Goal: Information Seeking & Learning: Learn about a topic

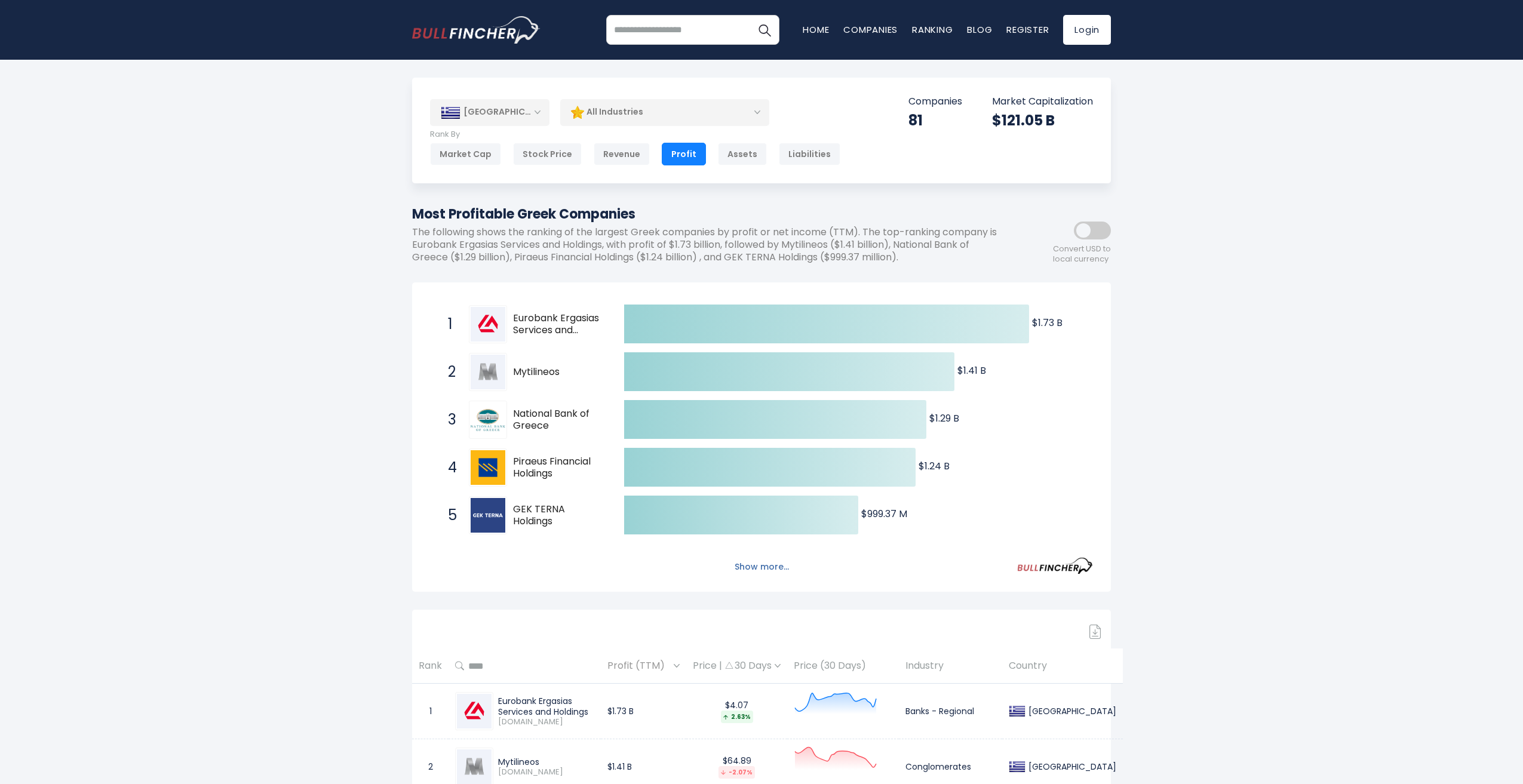
click at [768, 573] on button "Show more..." at bounding box center [761, 567] width 69 height 20
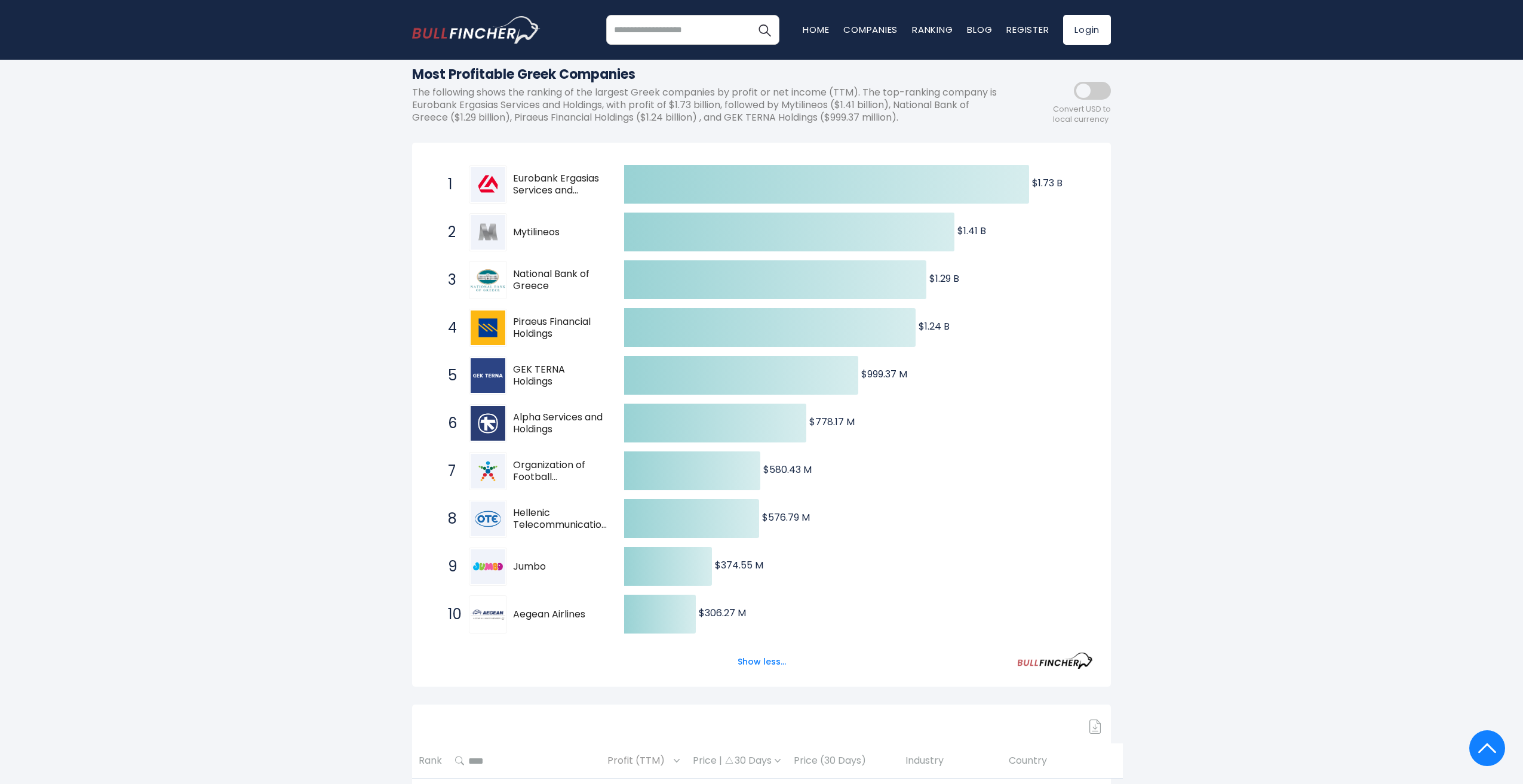
scroll to position [139, 0]
click at [555, 69] on h1 "Most Profitable Greek Companies" at bounding box center [707, 75] width 591 height 20
copy div "Most Profitable Greek Companies"
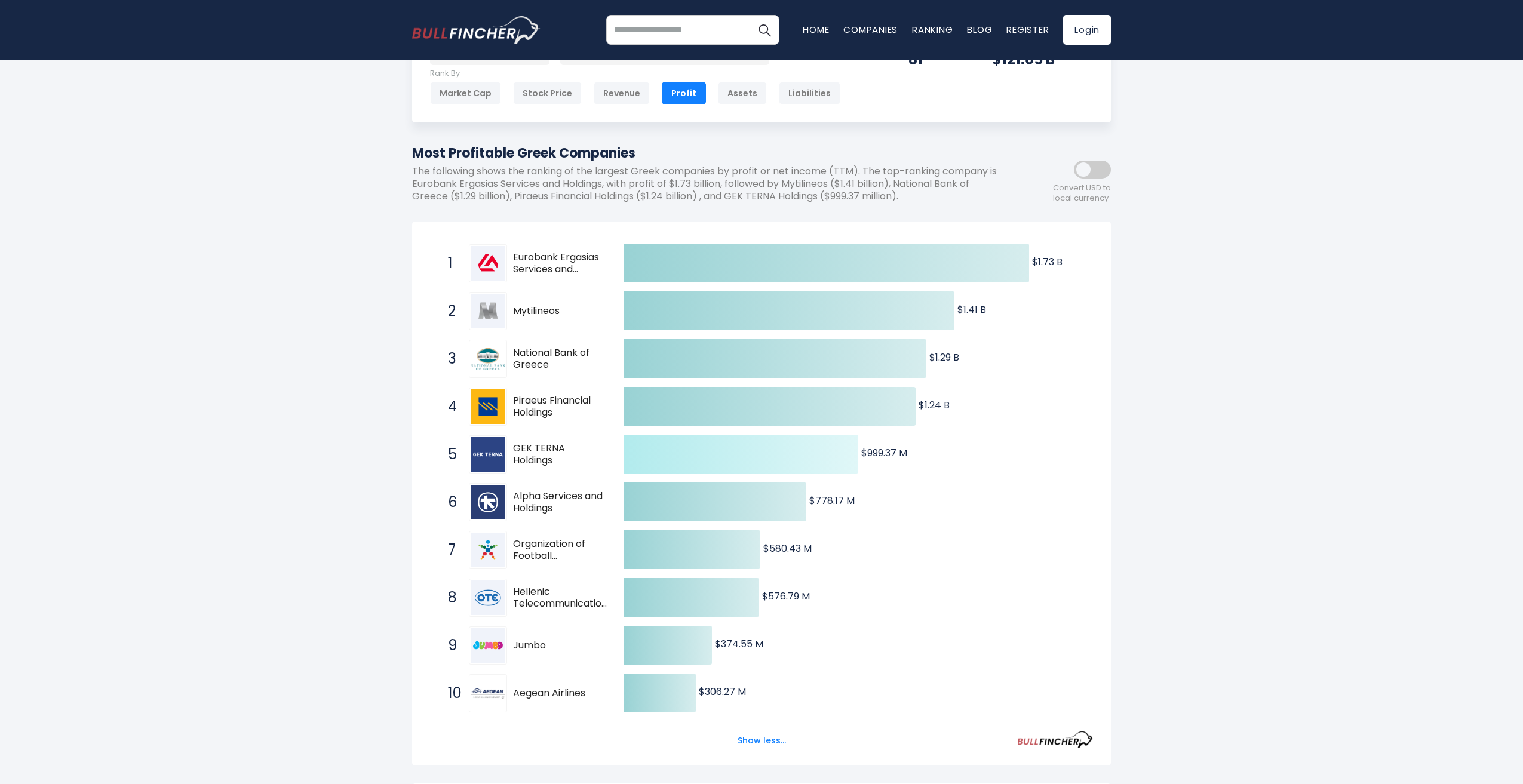
scroll to position [0, 0]
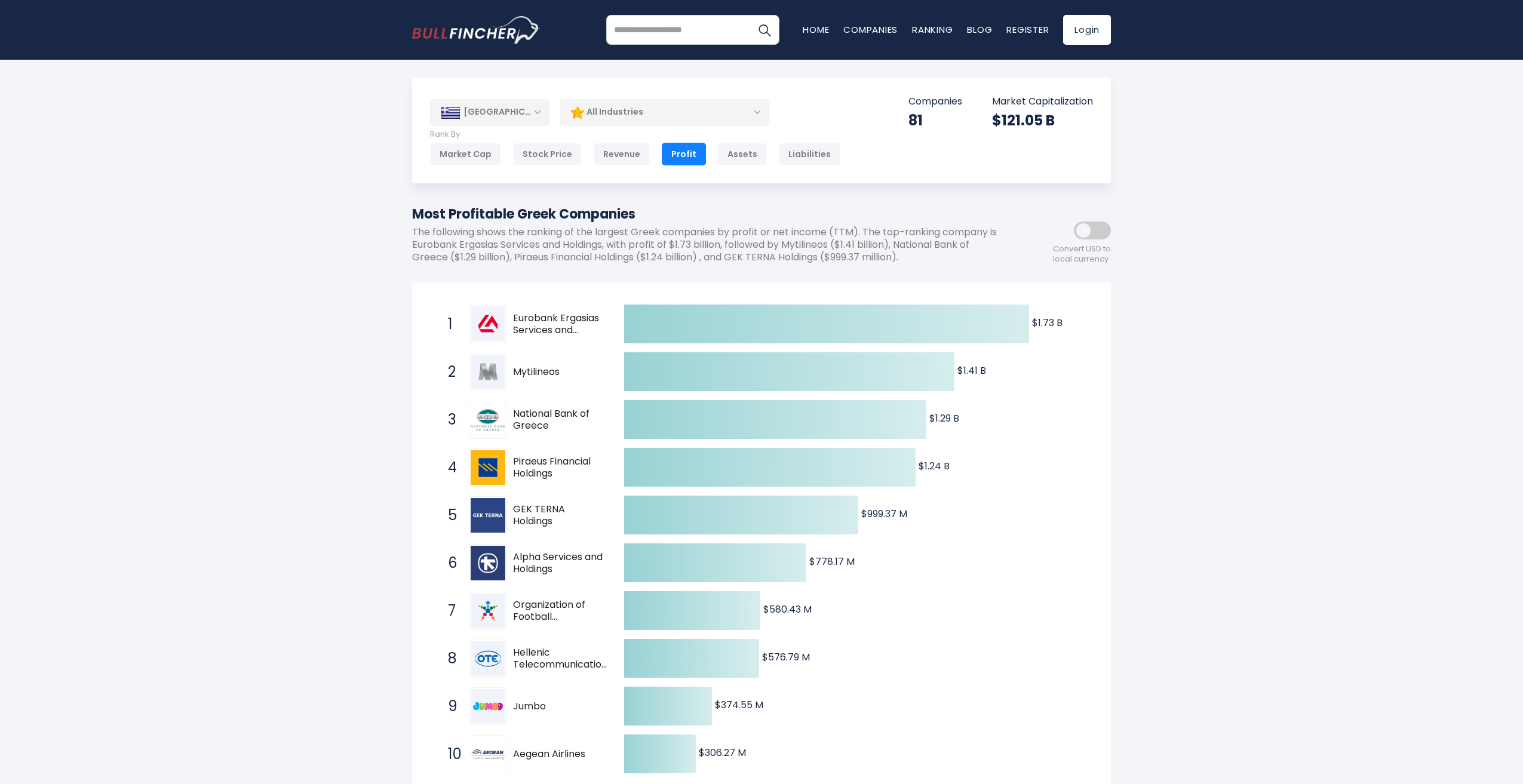
click at [1088, 230] on span at bounding box center [1092, 230] width 37 height 18
click at [688, 114] on div "All Industries" at bounding box center [664, 112] width 209 height 27
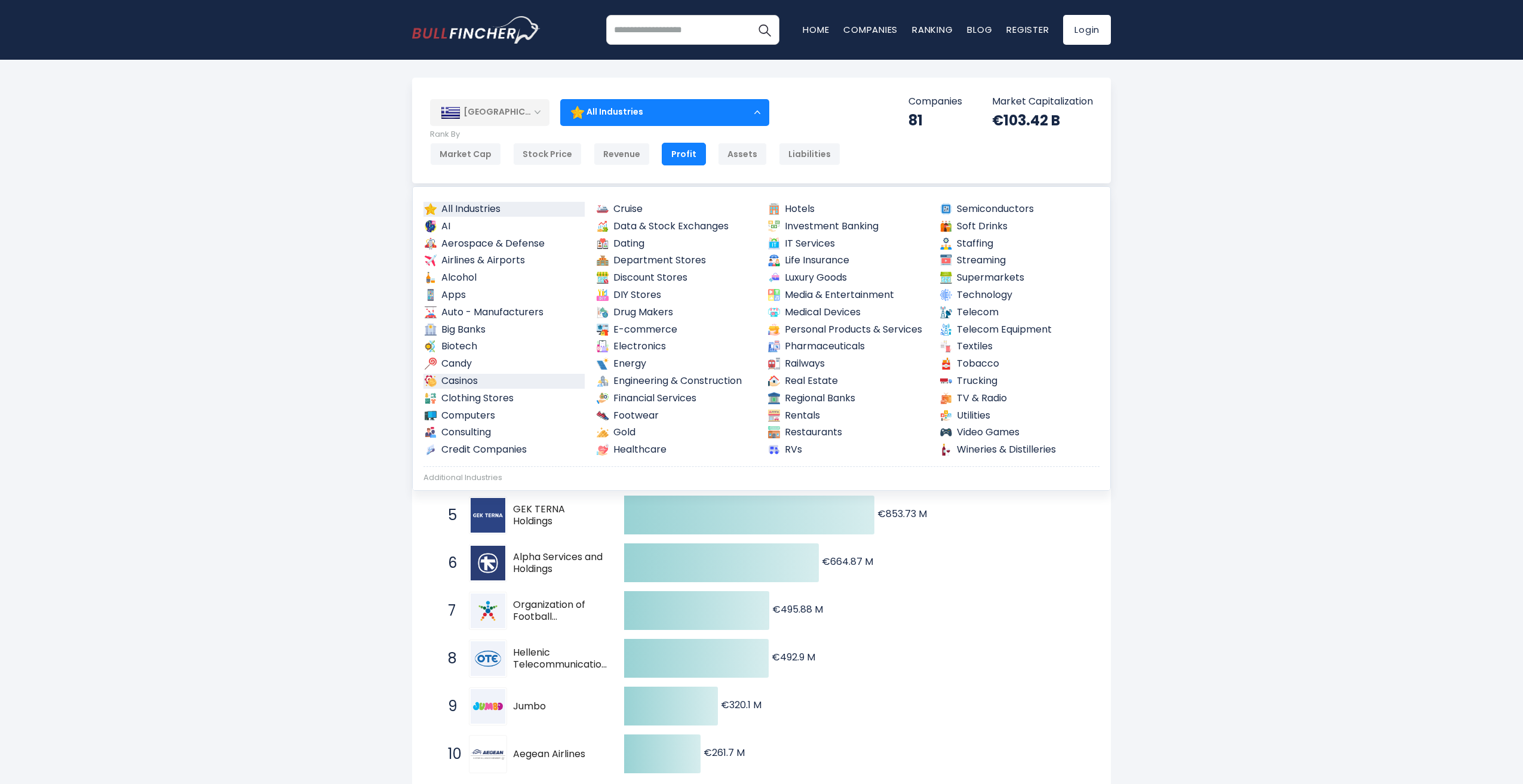
click at [469, 382] on link "Casinos" at bounding box center [503, 381] width 161 height 15
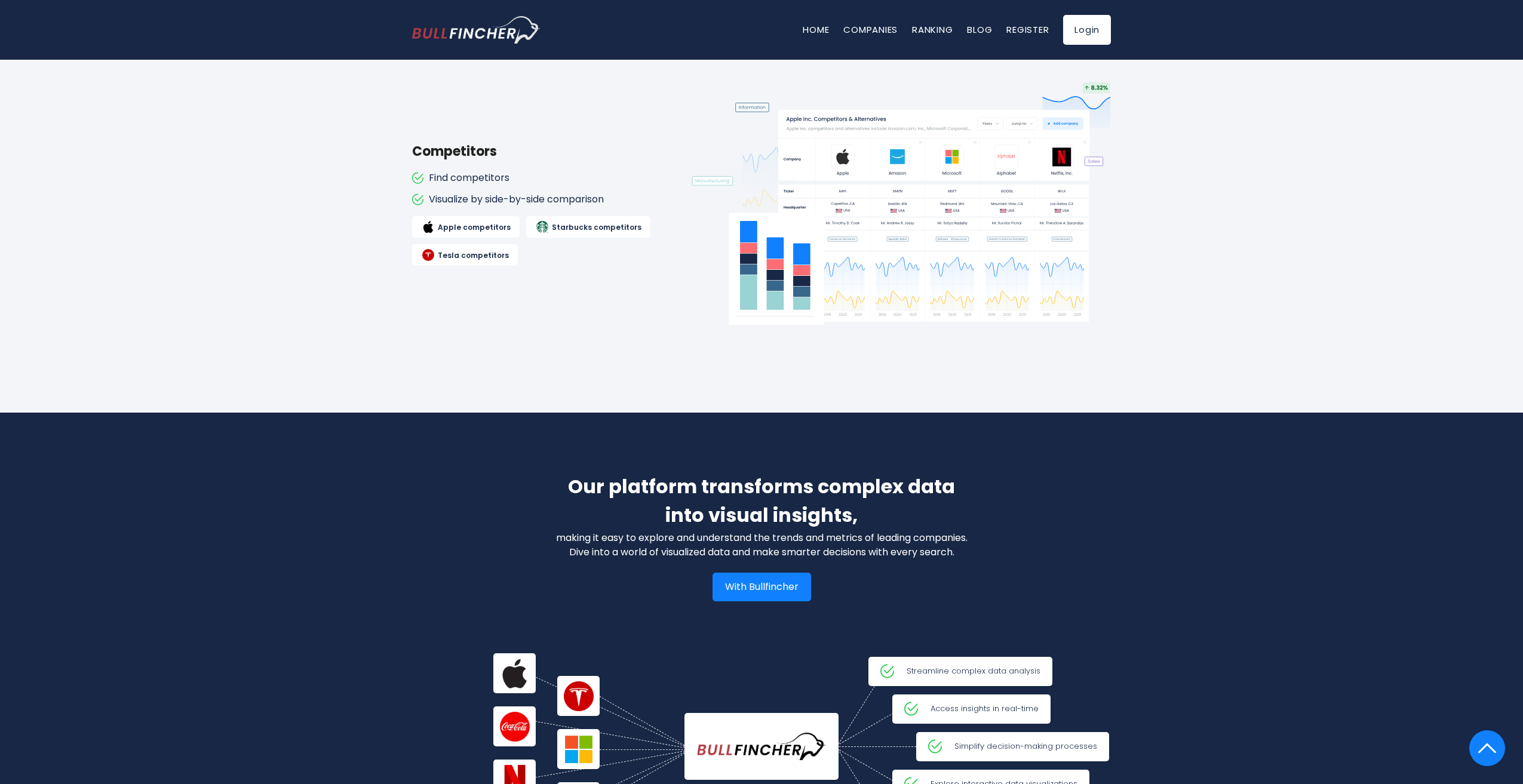
scroll to position [557, 0]
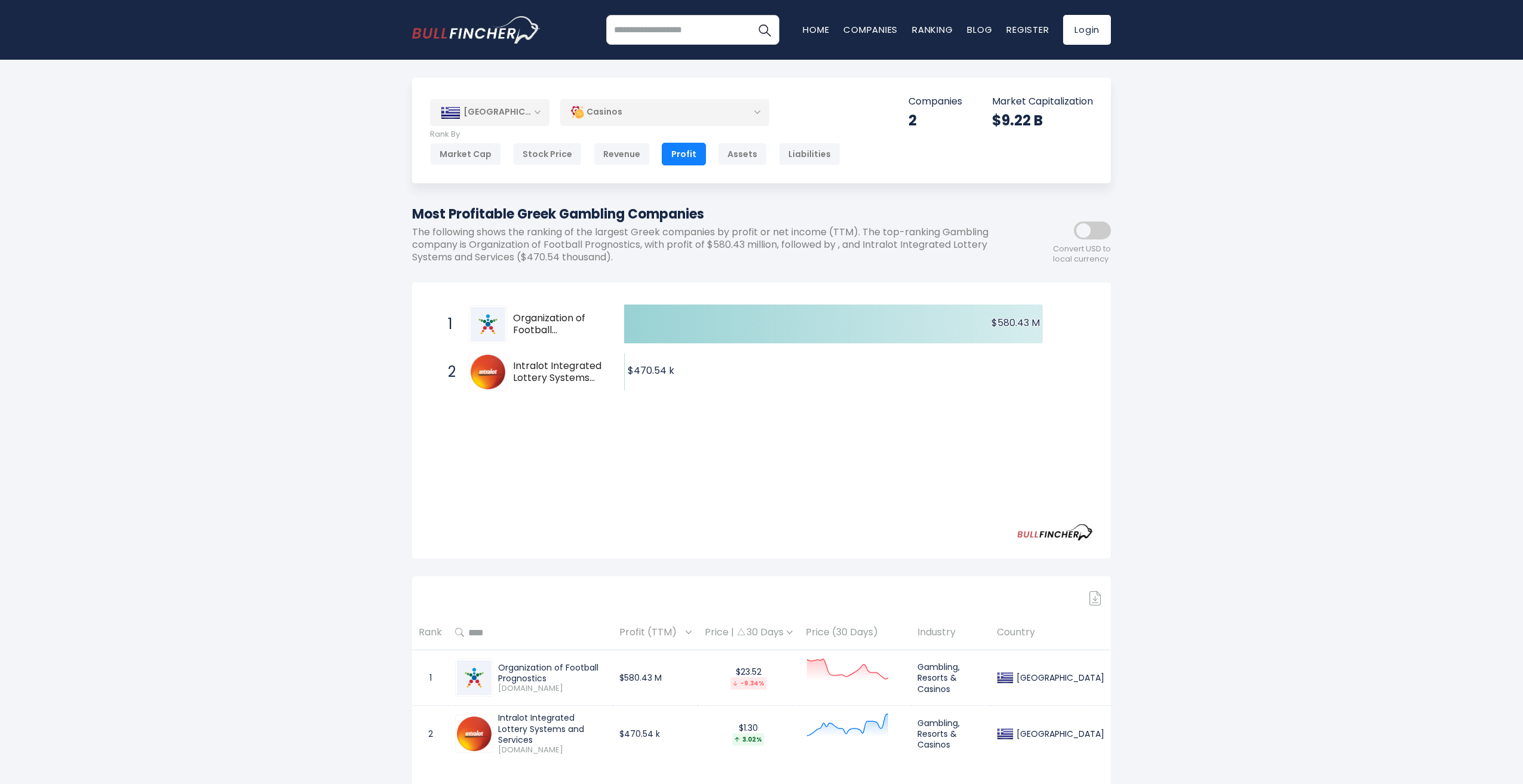
click at [613, 107] on div "Casinos" at bounding box center [664, 112] width 209 height 27
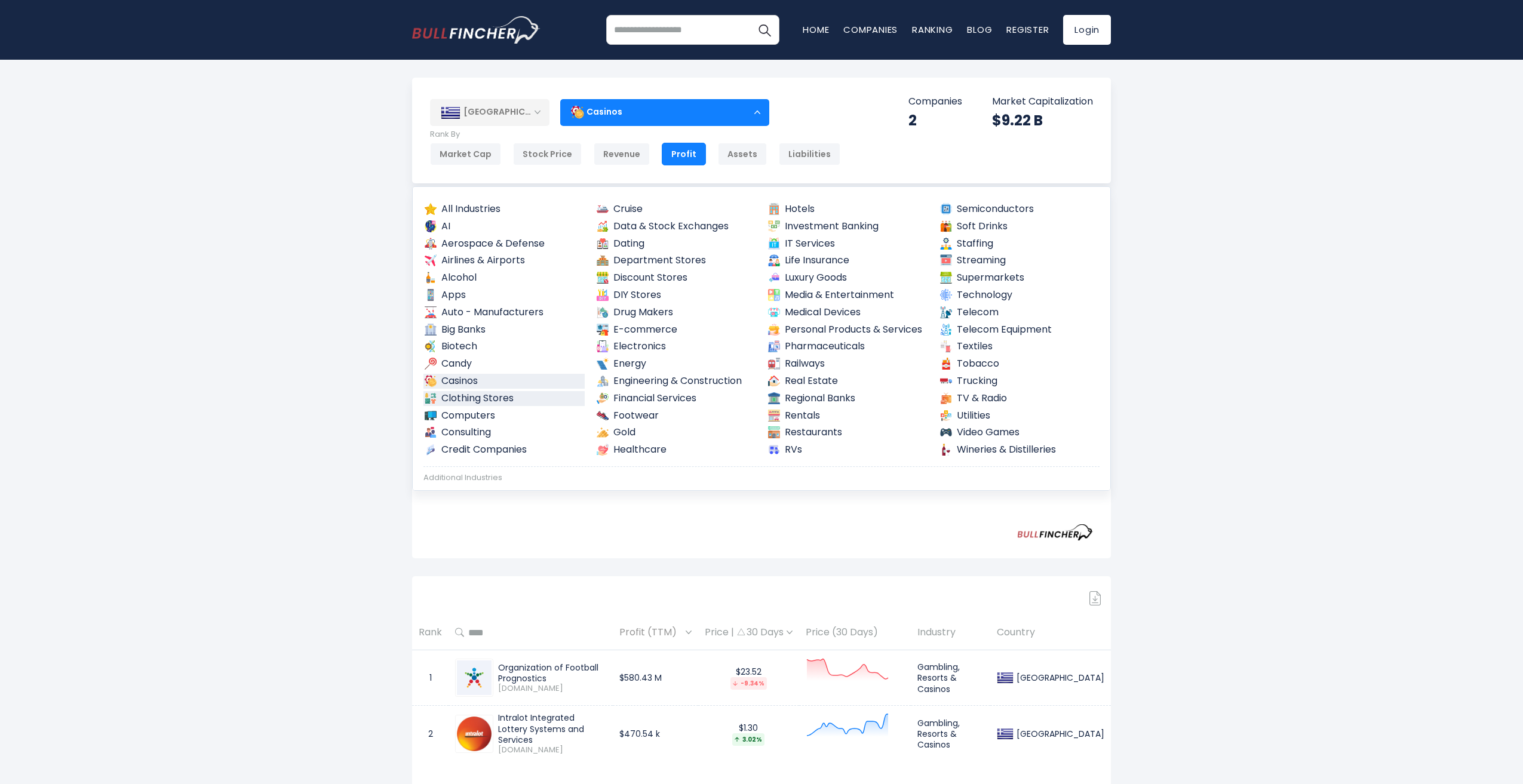
click at [488, 396] on link "Clothing Stores" at bounding box center [503, 398] width 161 height 15
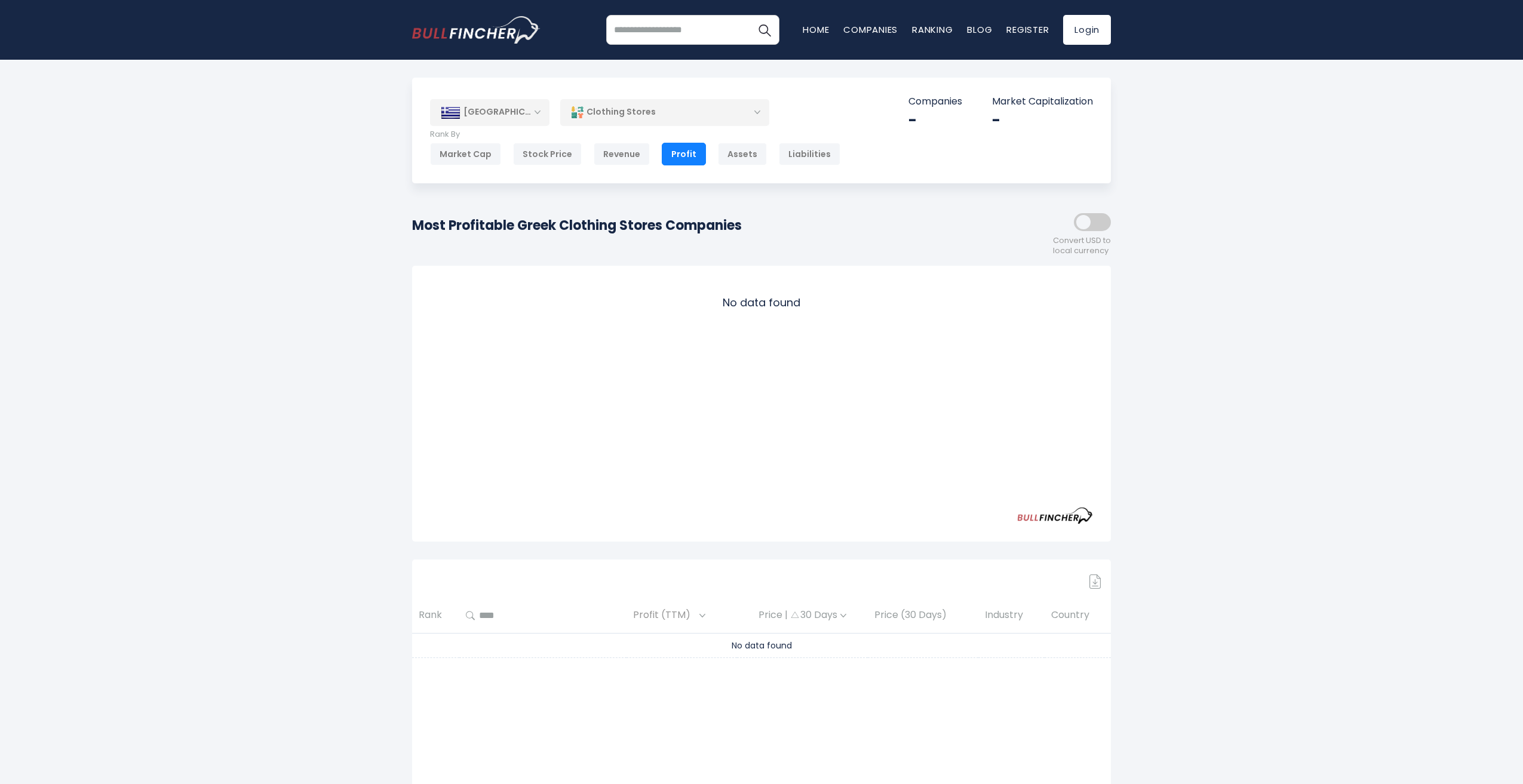
click at [529, 107] on div "[GEOGRAPHIC_DATA]" at bounding box center [489, 112] width 120 height 26
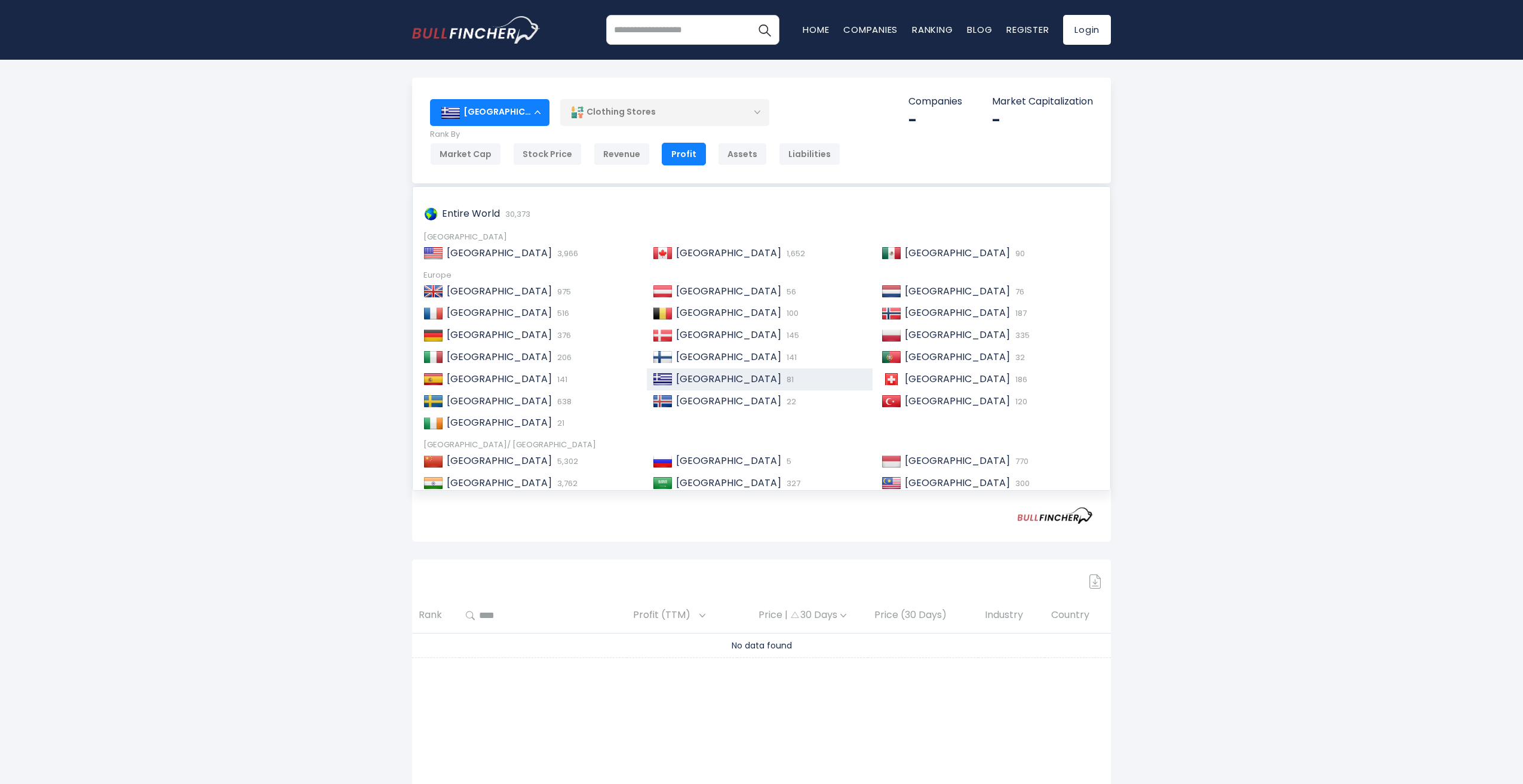
click at [626, 109] on div "Clothing Stores" at bounding box center [664, 112] width 209 height 27
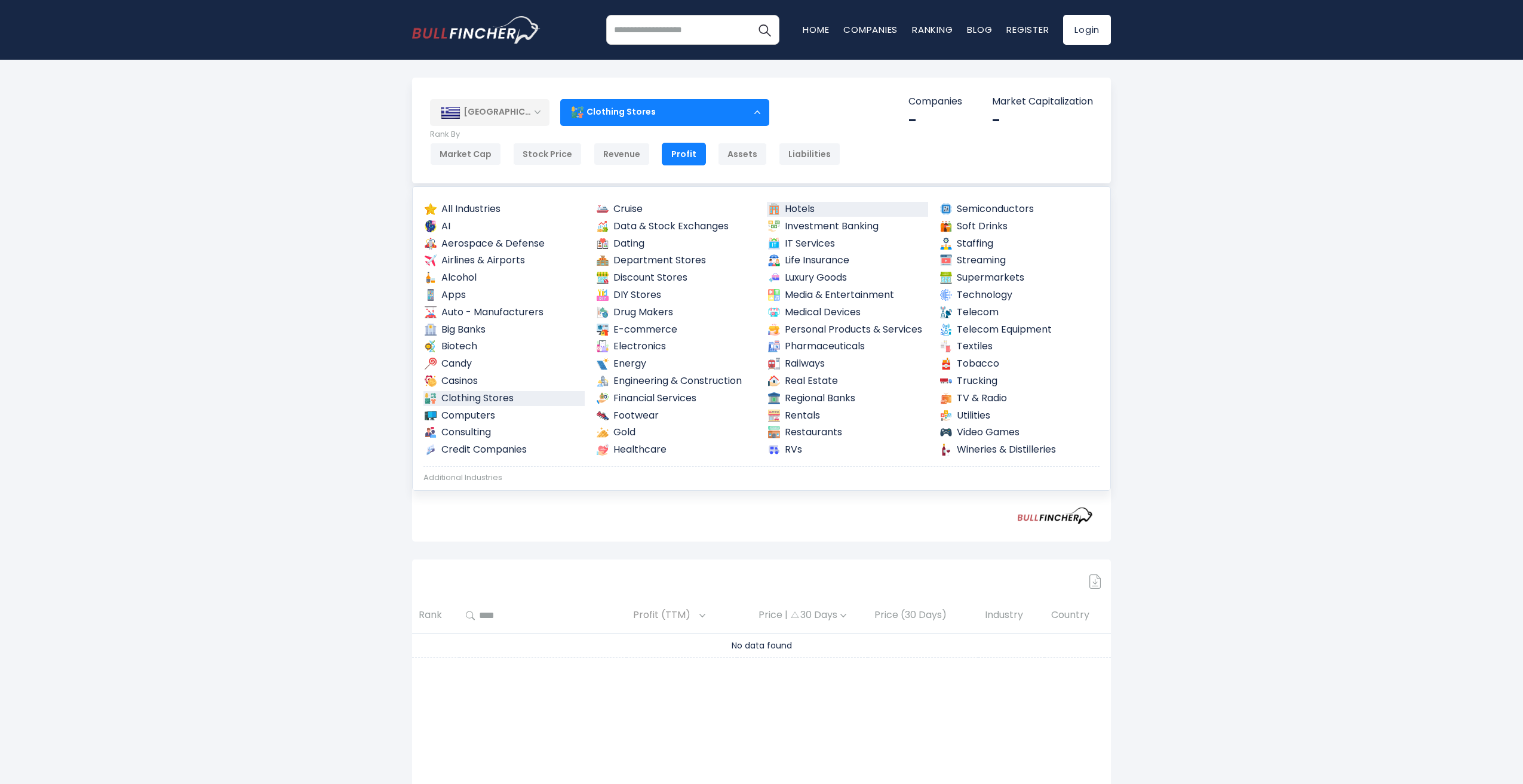
click at [816, 211] on link "Hotels" at bounding box center [847, 209] width 161 height 15
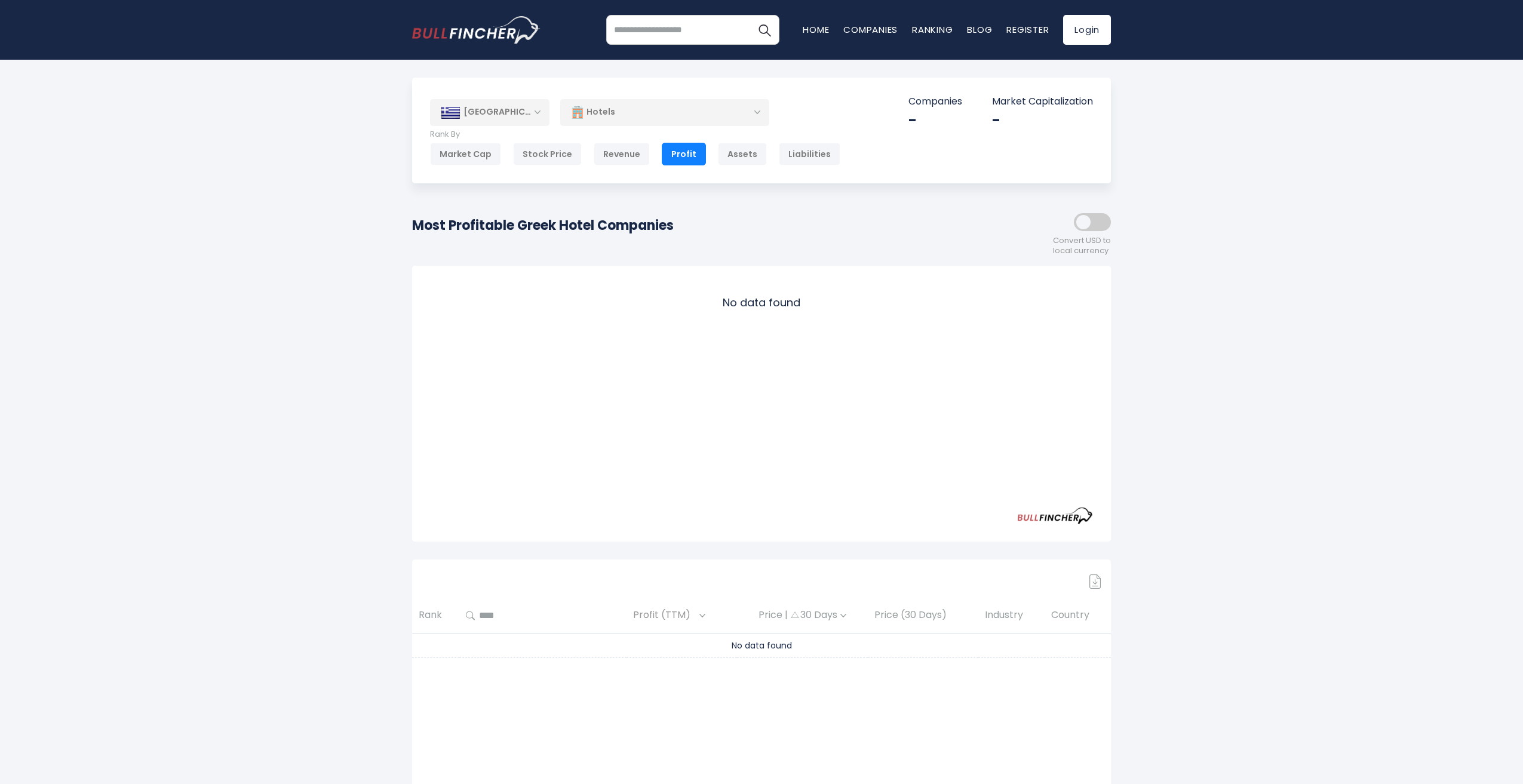
click at [720, 107] on div "Hotels" at bounding box center [664, 112] width 209 height 27
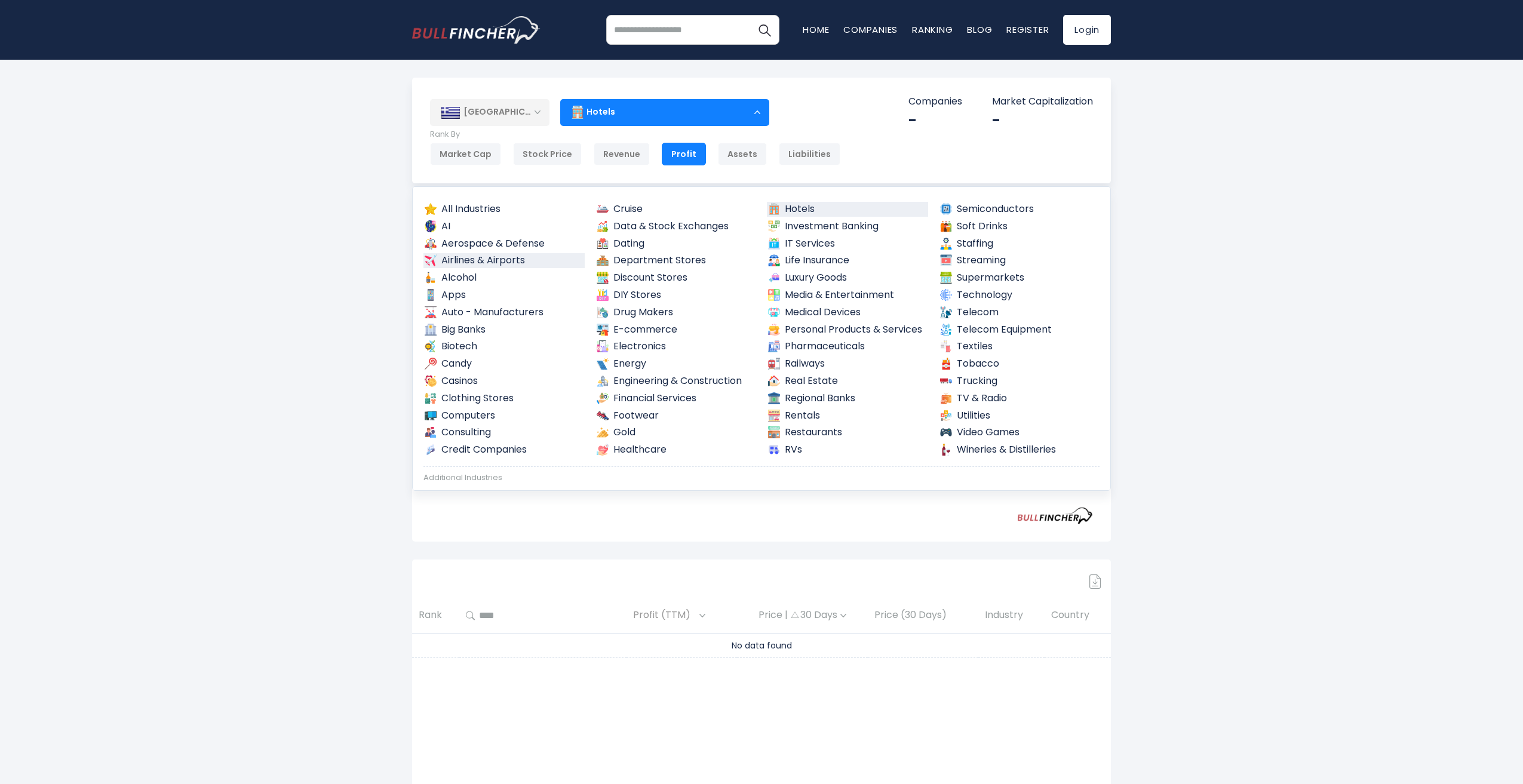
click at [483, 257] on link "Airlines & Airports" at bounding box center [503, 260] width 161 height 15
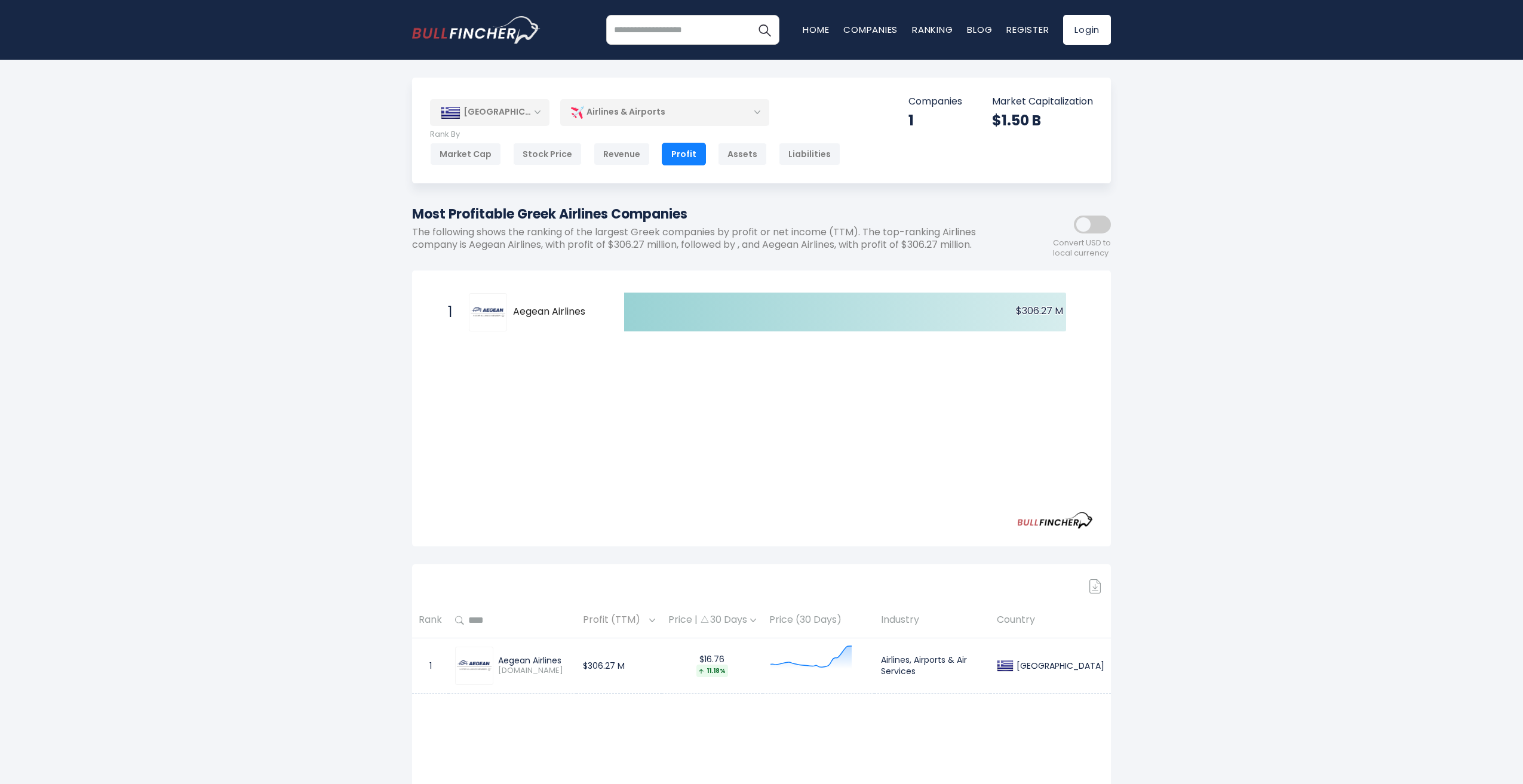
click at [671, 114] on div "Airlines & Airports" at bounding box center [664, 112] width 209 height 27
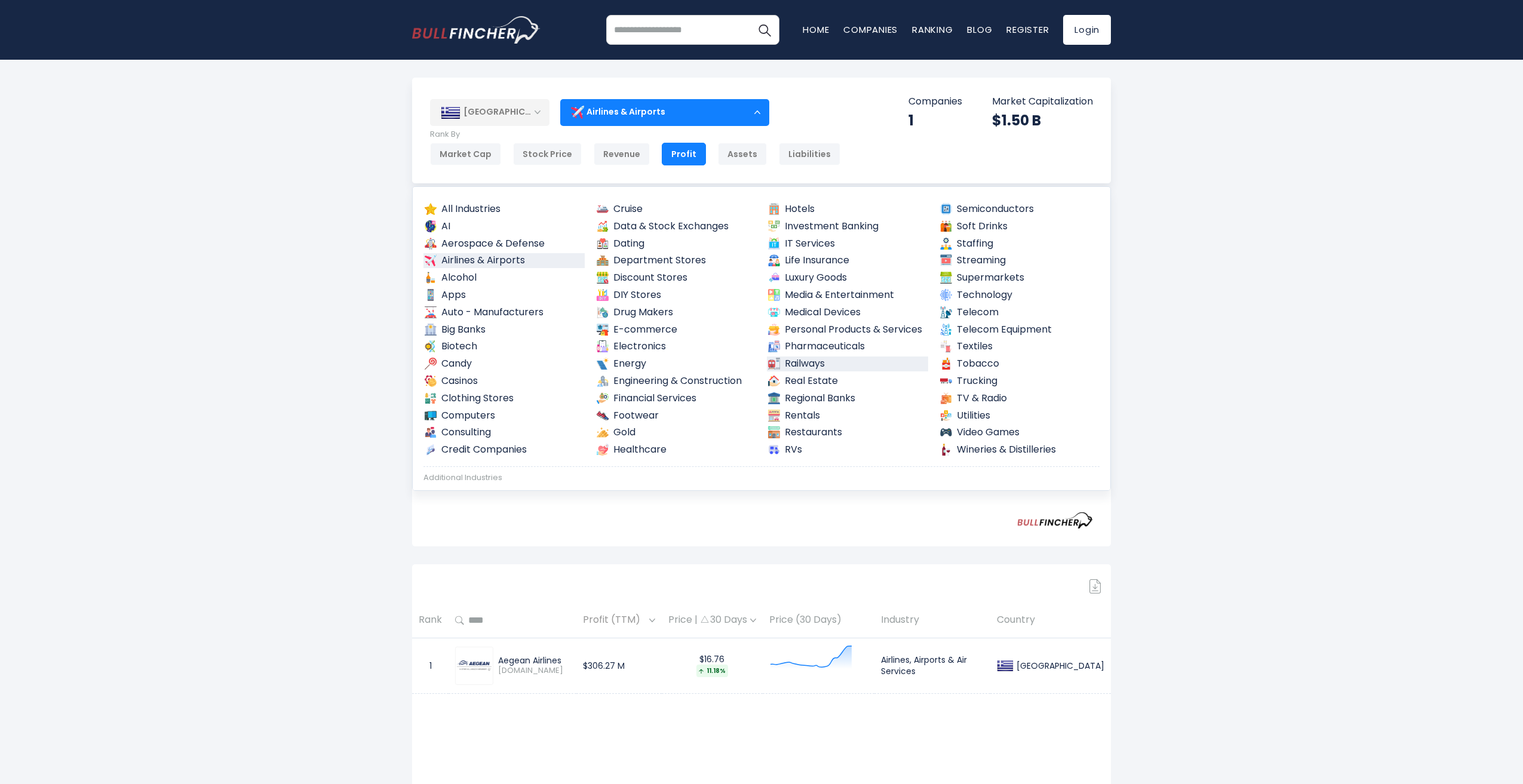
click at [800, 367] on link "Railways" at bounding box center [847, 363] width 161 height 15
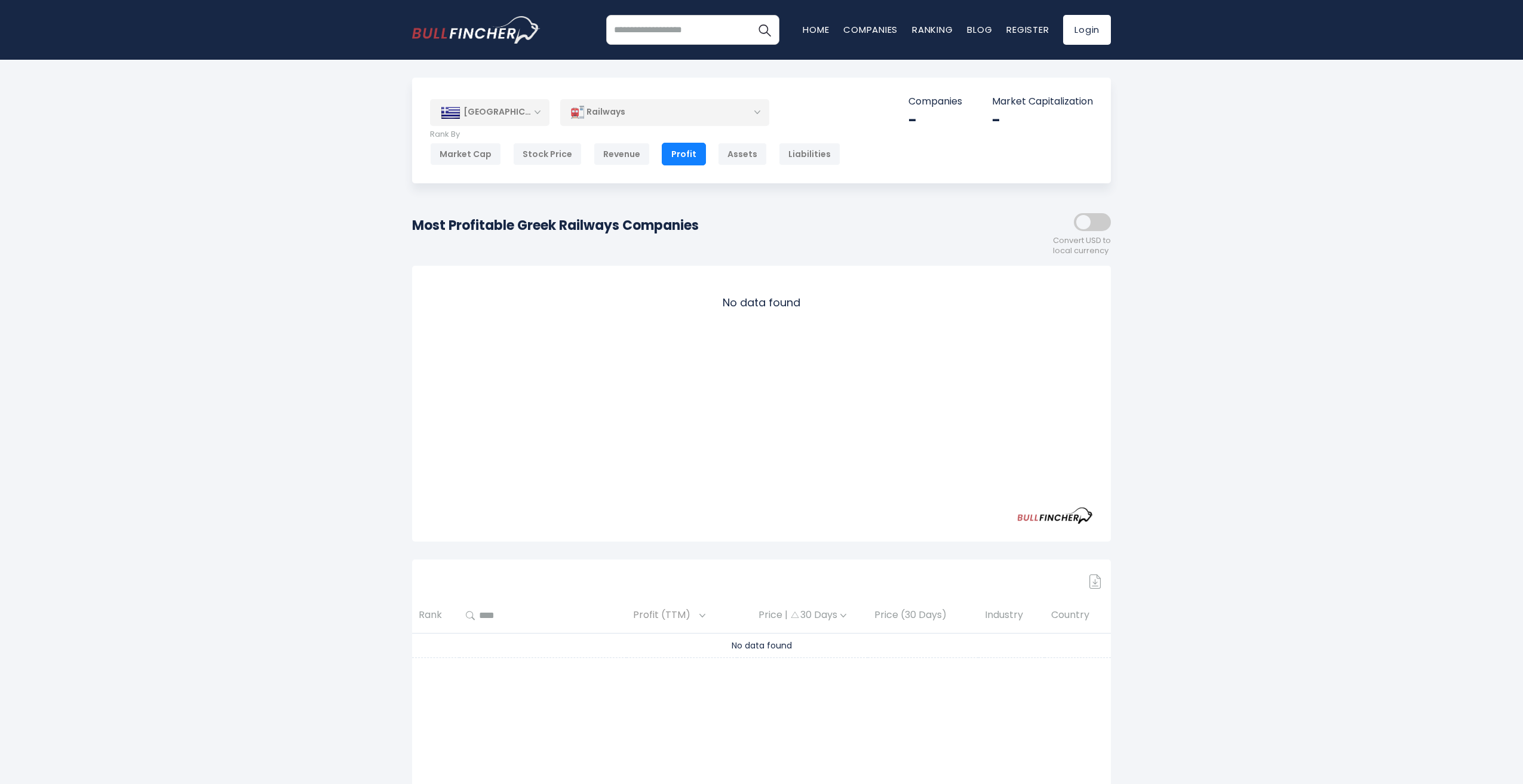
click at [715, 111] on div "Railways" at bounding box center [664, 112] width 209 height 27
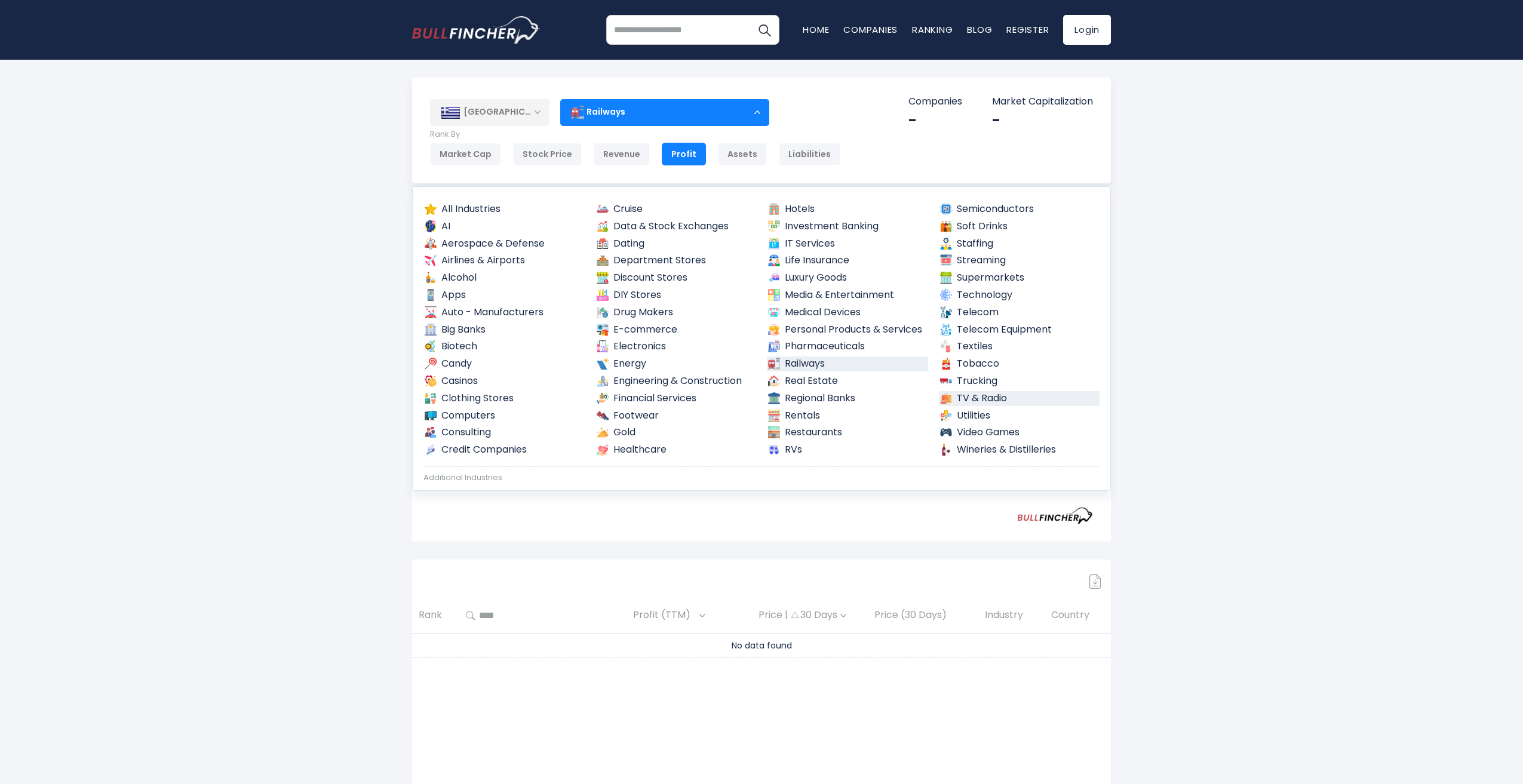
click at [982, 396] on link "TV & Radio" at bounding box center [1019, 398] width 161 height 15
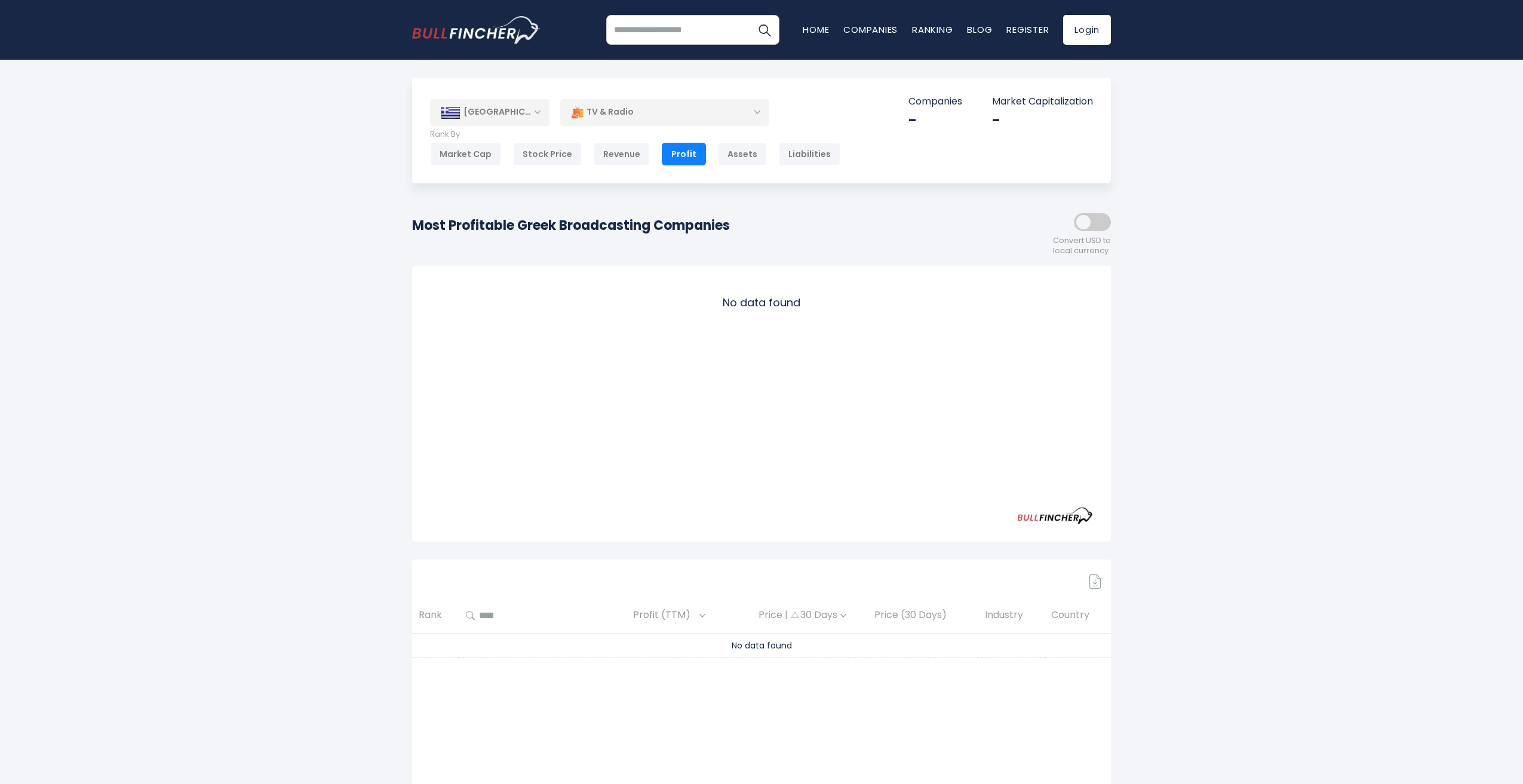
click at [675, 107] on div "TV & Radio" at bounding box center [664, 112] width 209 height 27
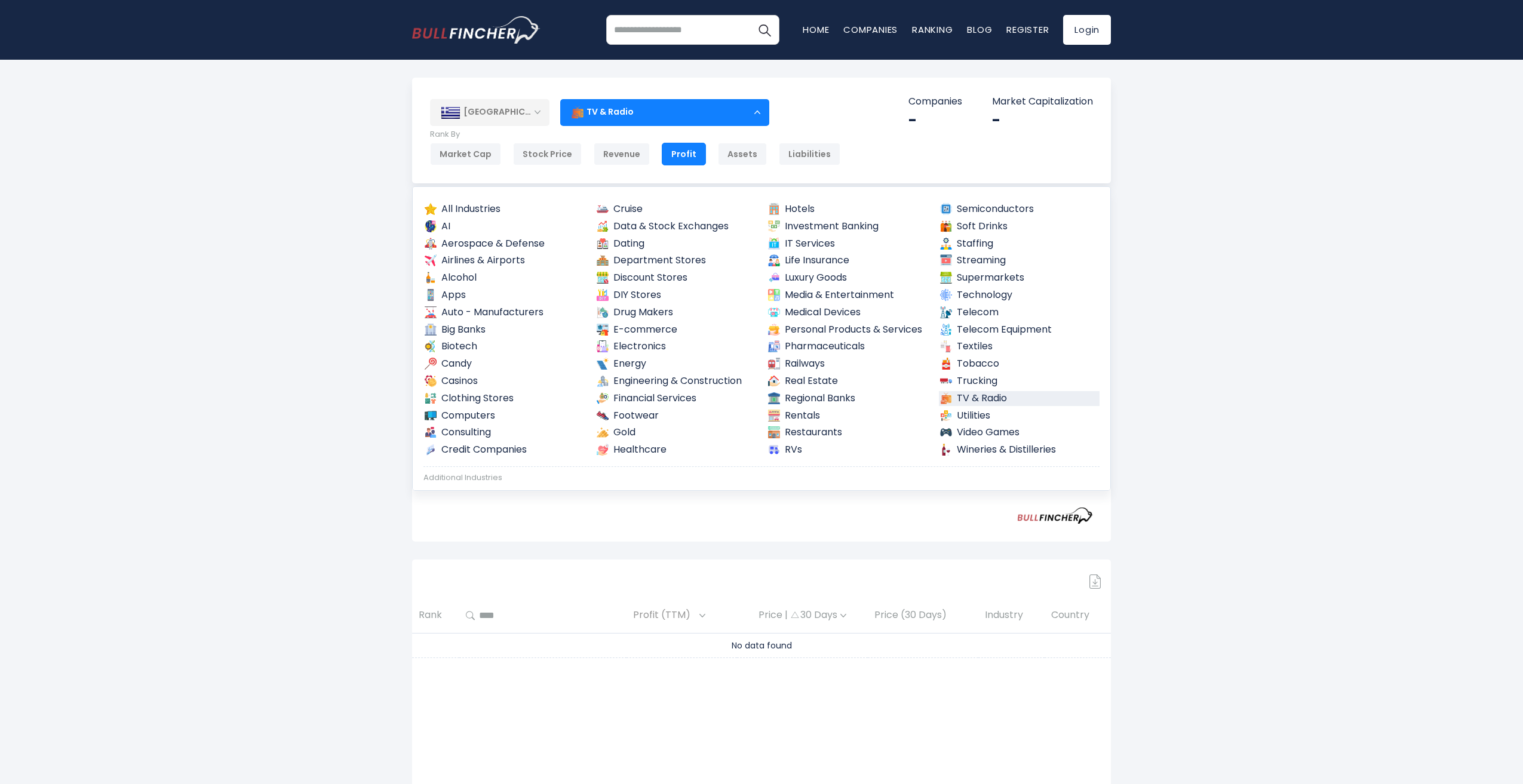
click at [1204, 188] on div "Greece Entire World 30,373 North America 3,966" at bounding box center [761, 468] width 1523 height 780
click at [606, 111] on div "TV & Radio" at bounding box center [664, 112] width 209 height 27
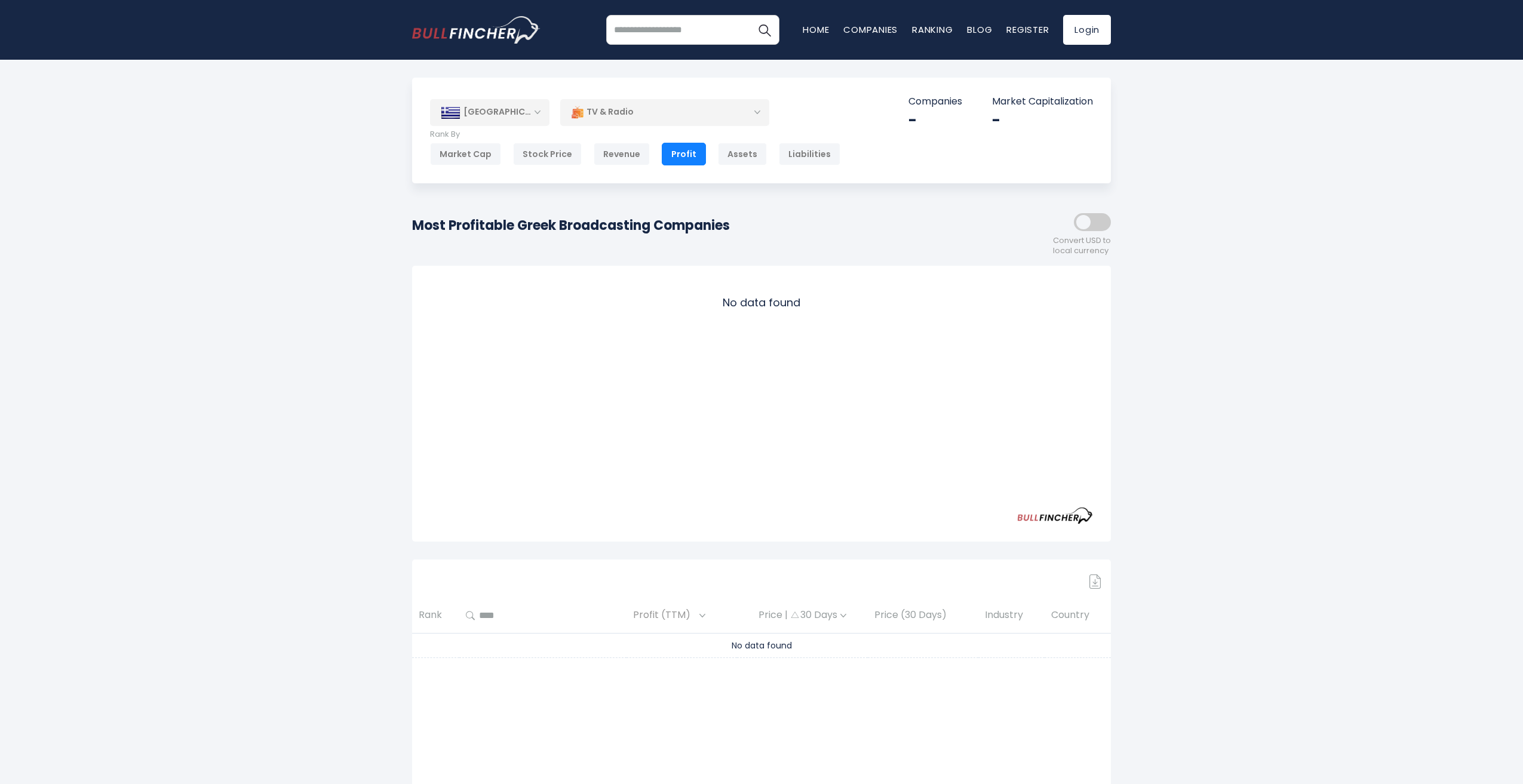
click at [606, 111] on div "TV & Radio" at bounding box center [664, 112] width 209 height 27
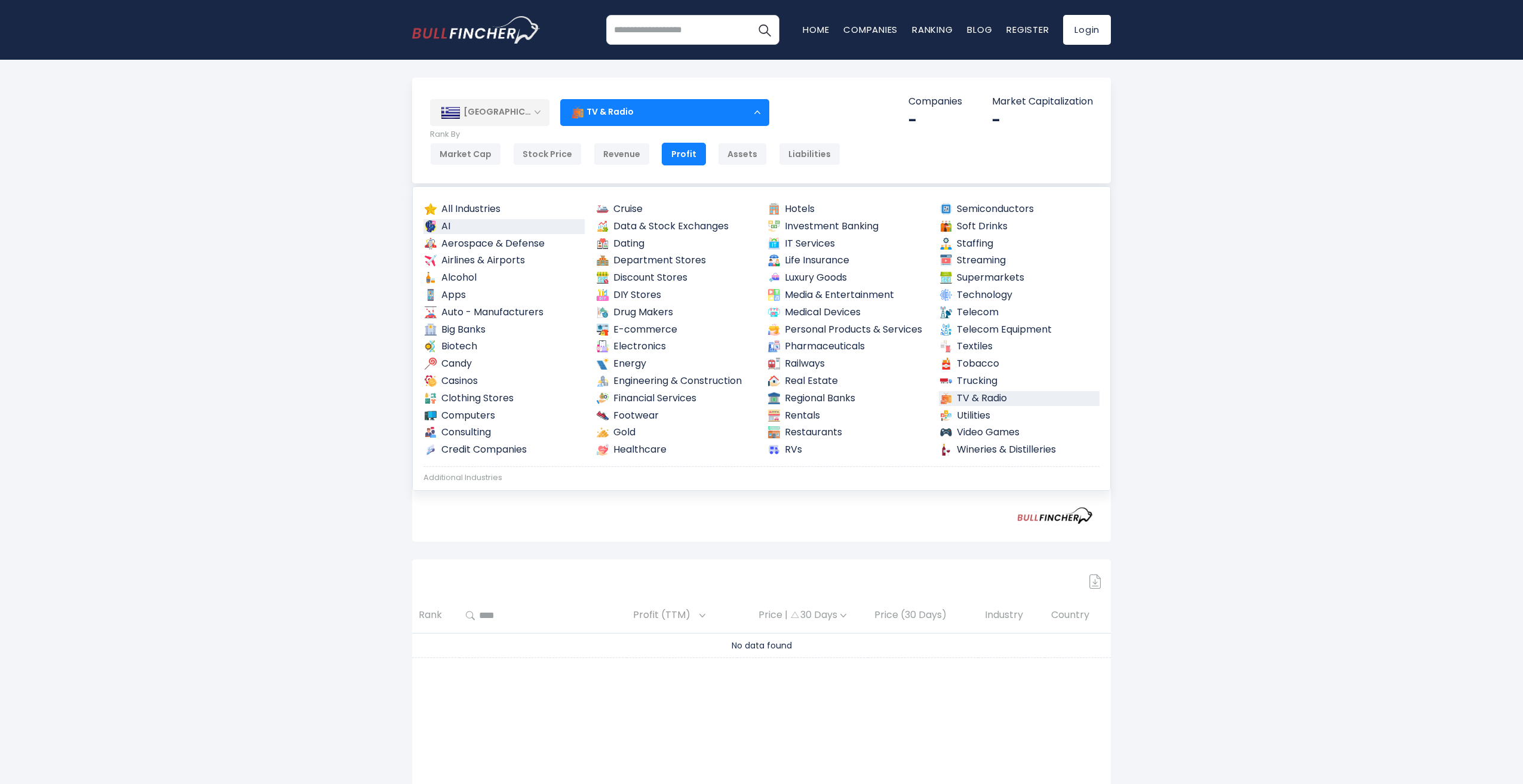
click at [460, 219] on link "AI" at bounding box center [503, 226] width 161 height 15
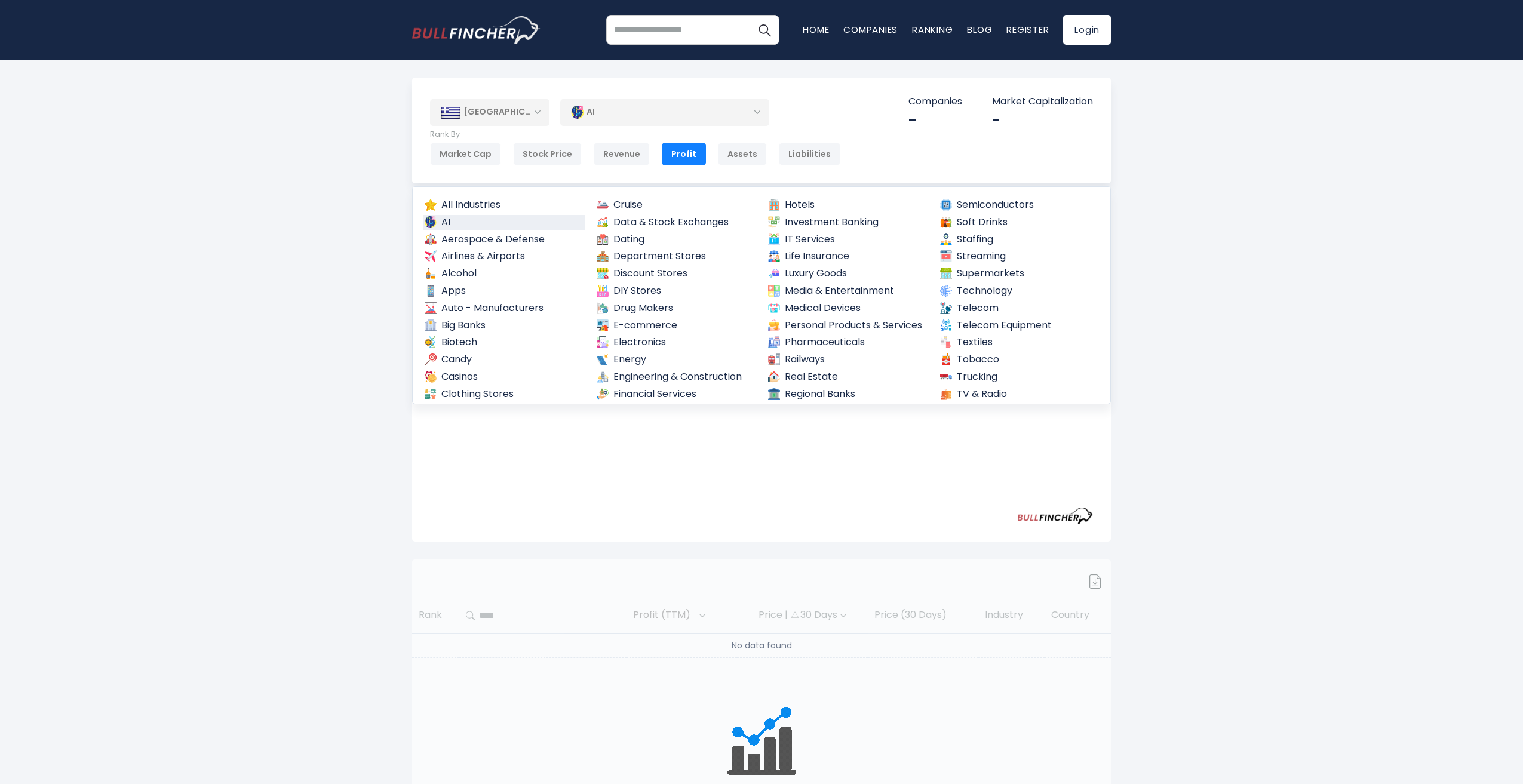
click at [460, 219] on link "AI" at bounding box center [503, 222] width 161 height 15
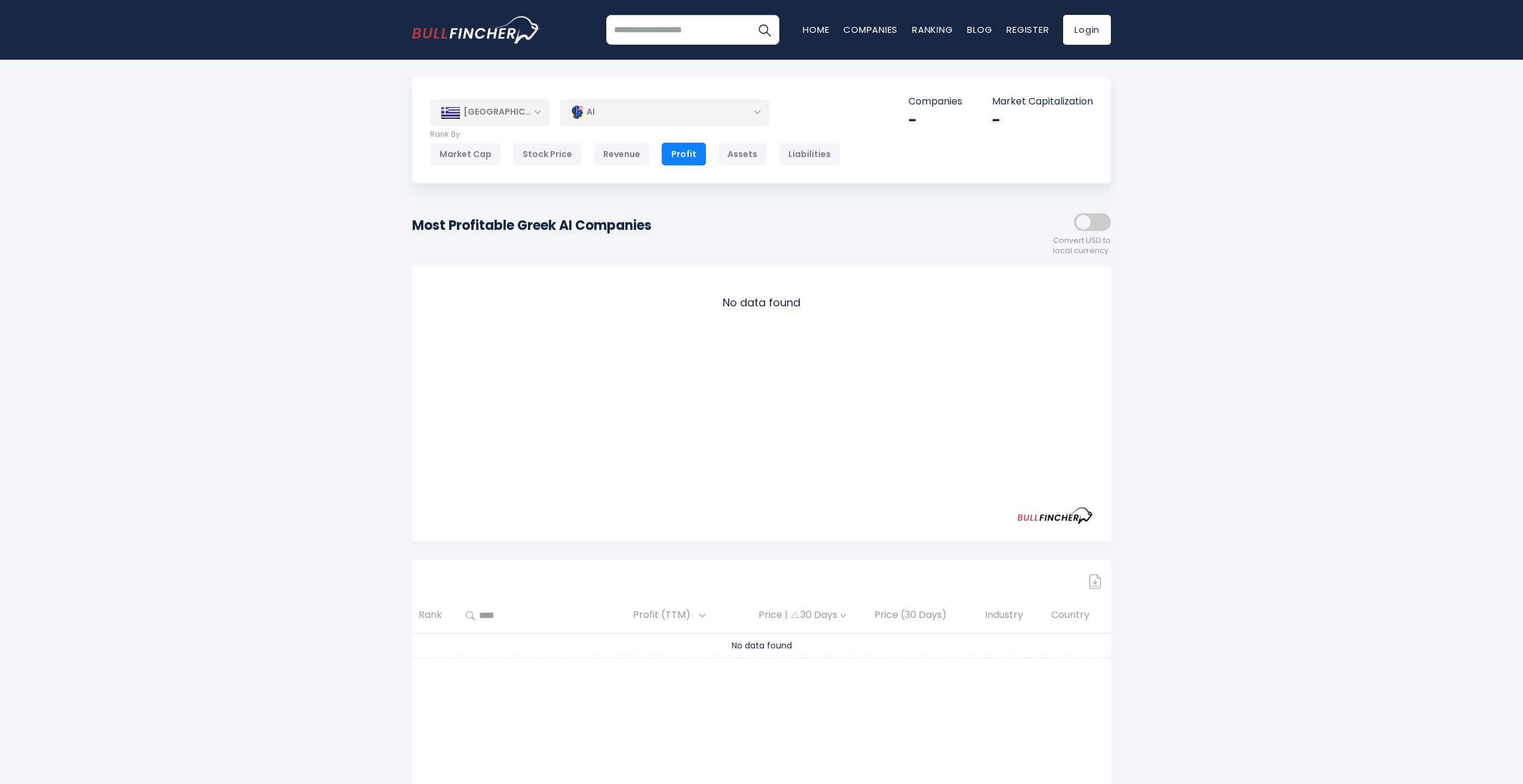
click at [715, 117] on div "AI" at bounding box center [664, 112] width 209 height 27
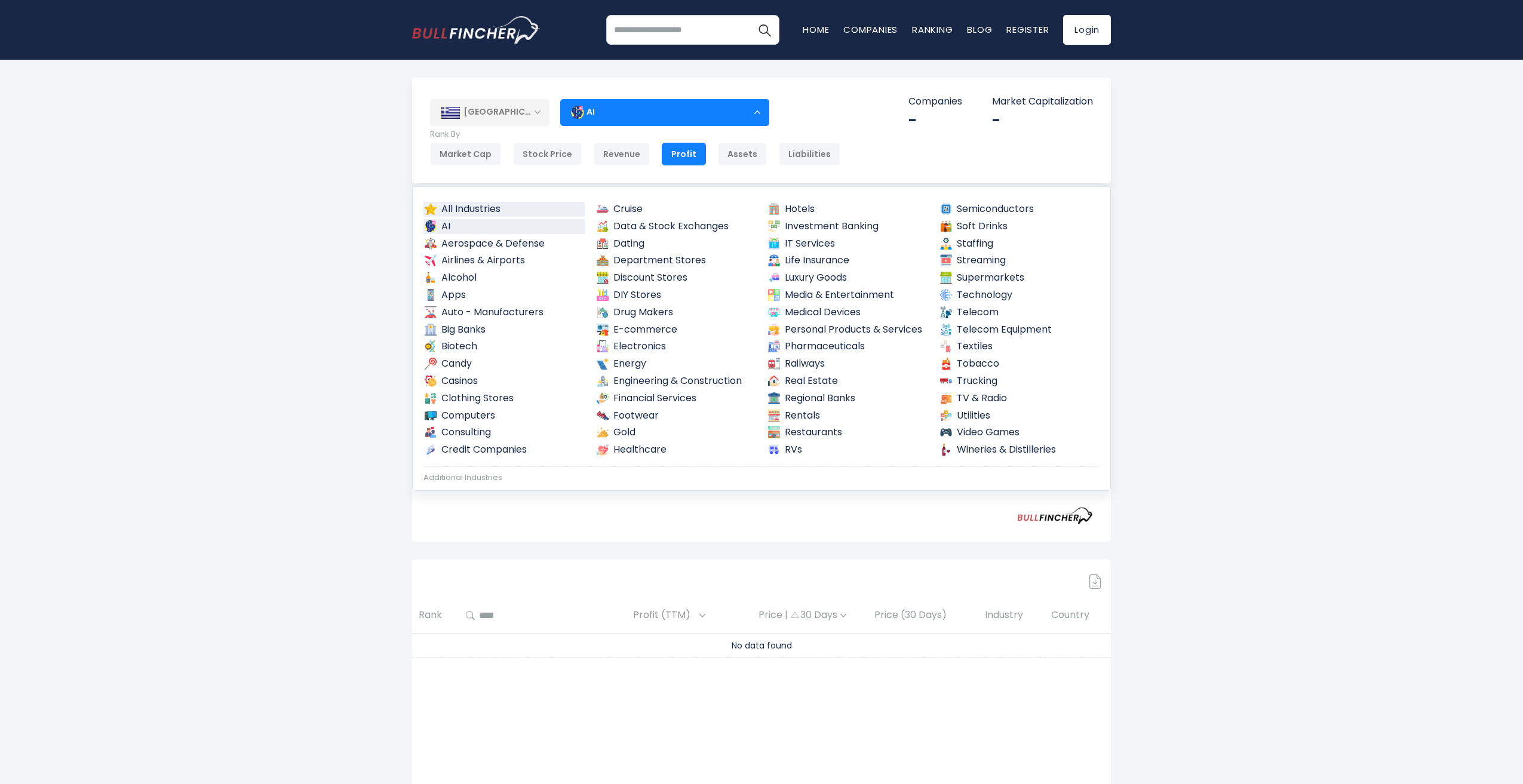
click at [474, 206] on link "All Industries" at bounding box center [503, 209] width 161 height 15
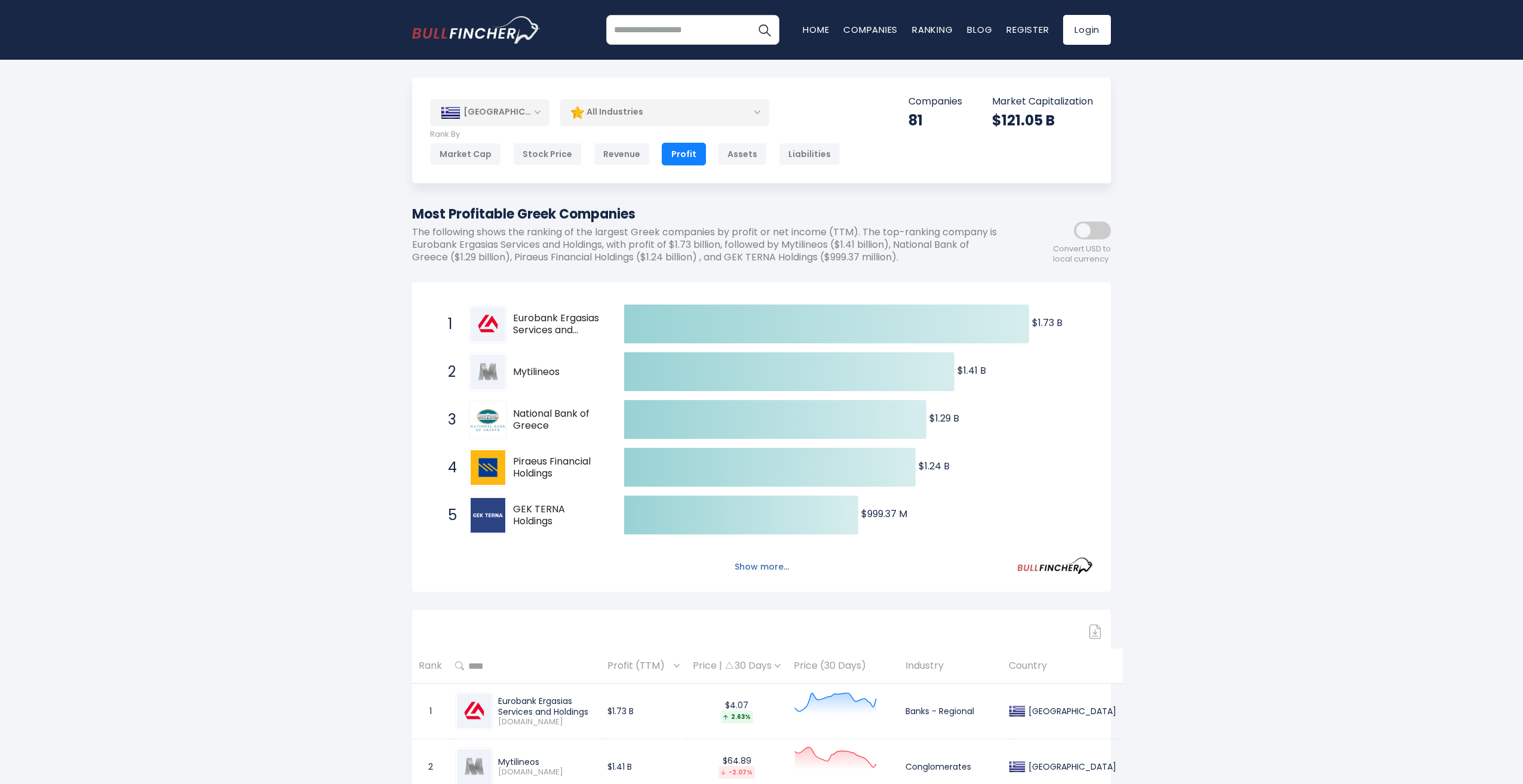
click at [768, 573] on button "Show more..." at bounding box center [761, 567] width 69 height 20
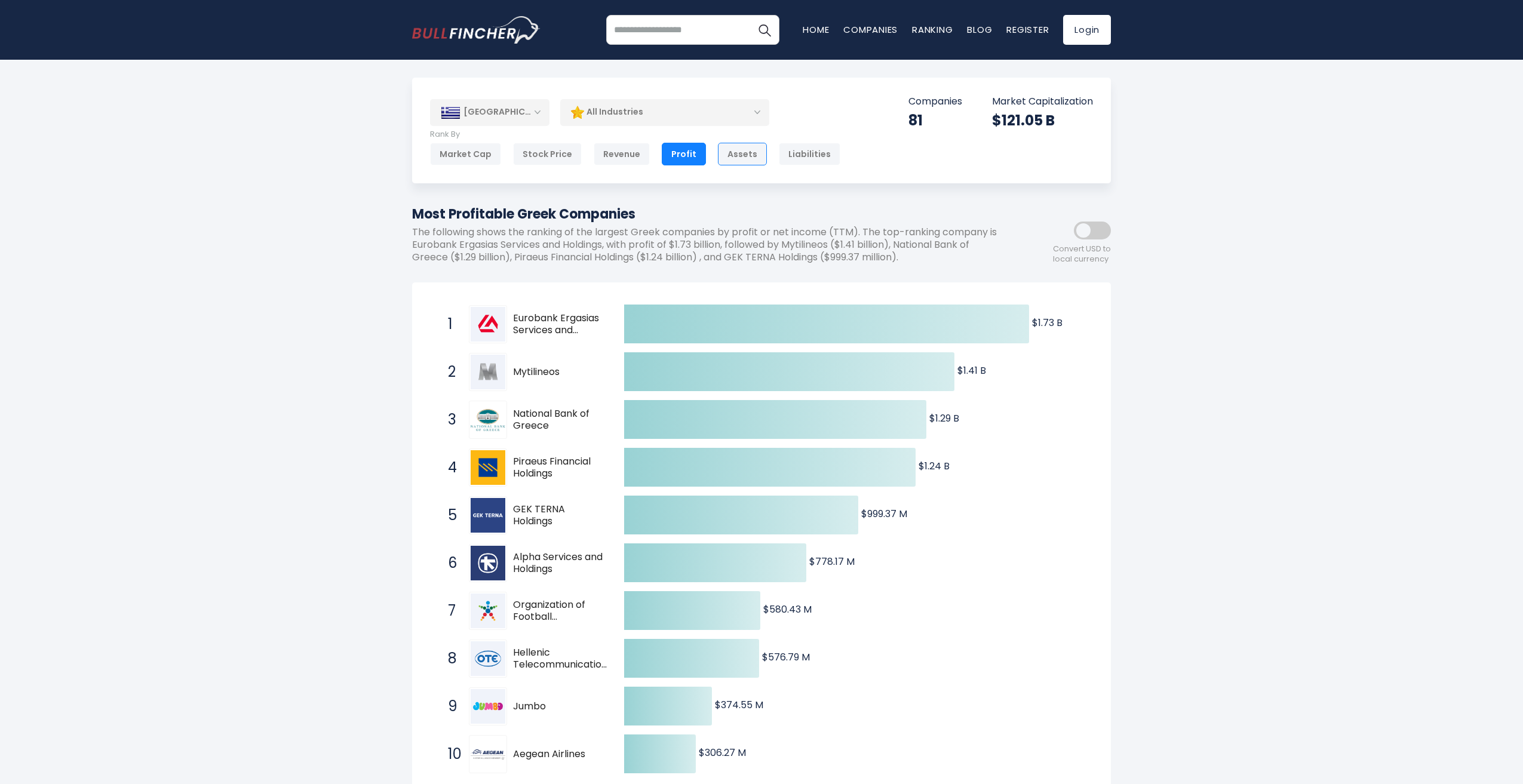
click at [743, 152] on div "Assets" at bounding box center [742, 154] width 49 height 22
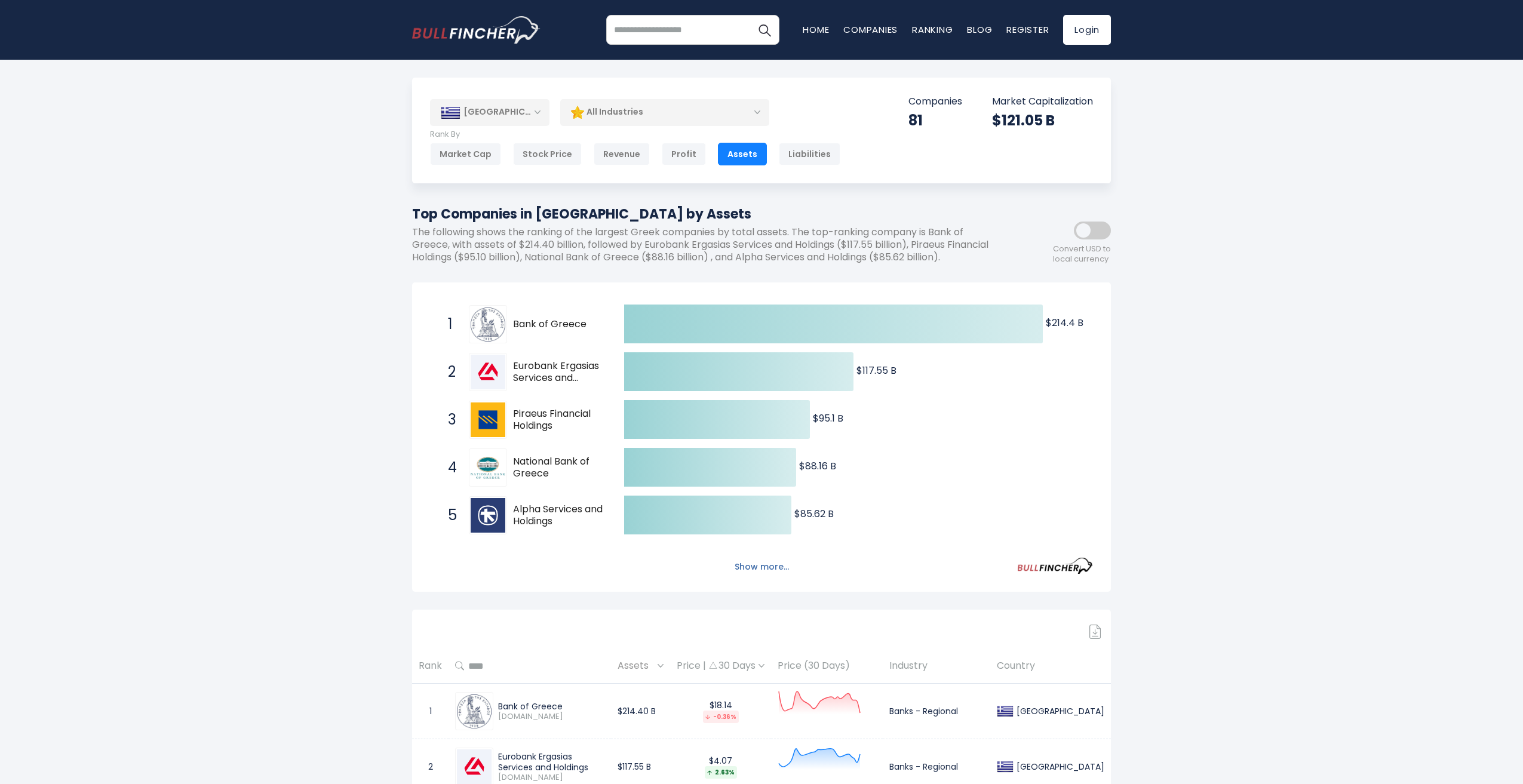
click at [776, 577] on button "Show more..." at bounding box center [761, 567] width 69 height 20
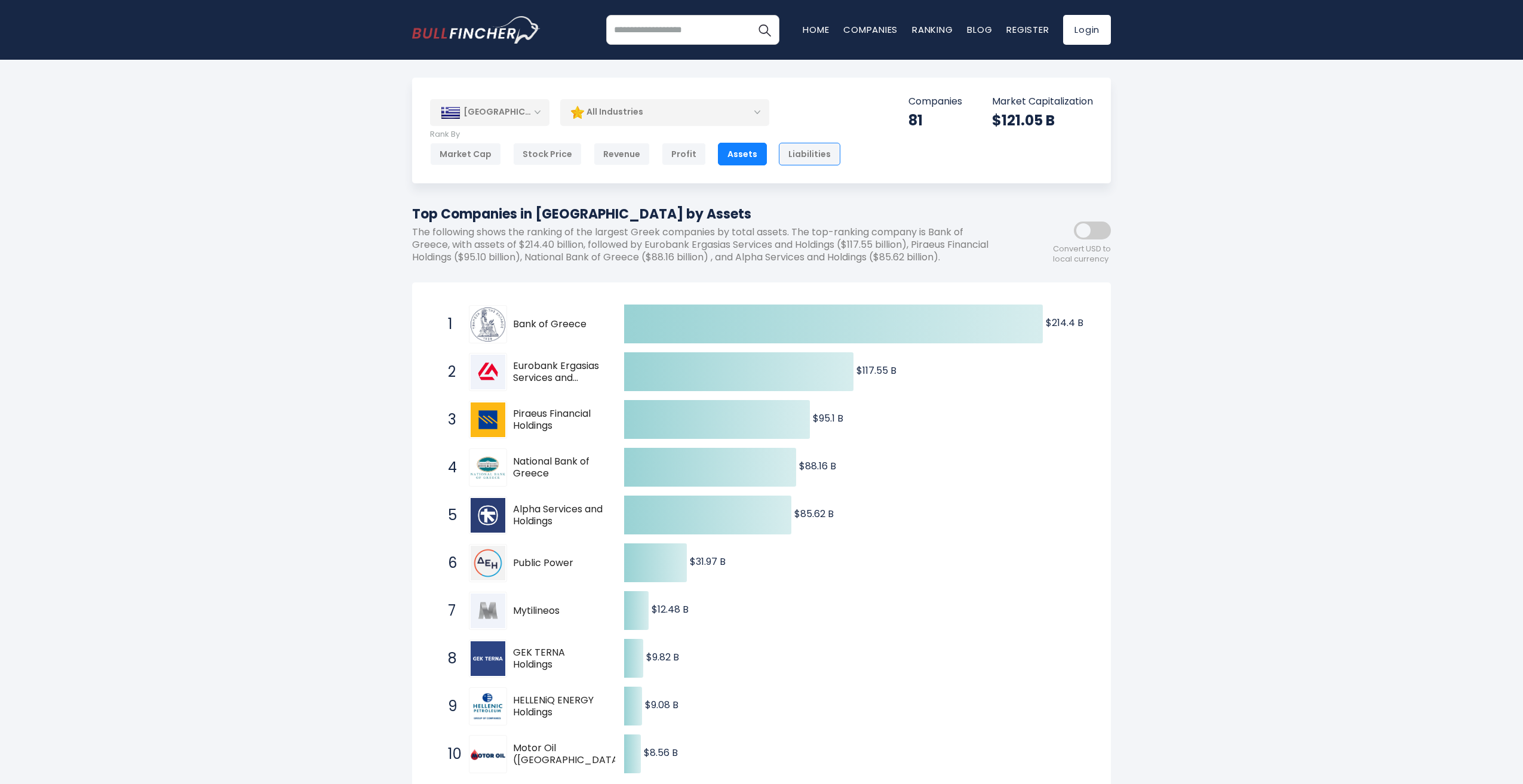
click at [797, 158] on div "Liabilities" at bounding box center [809, 154] width 61 height 22
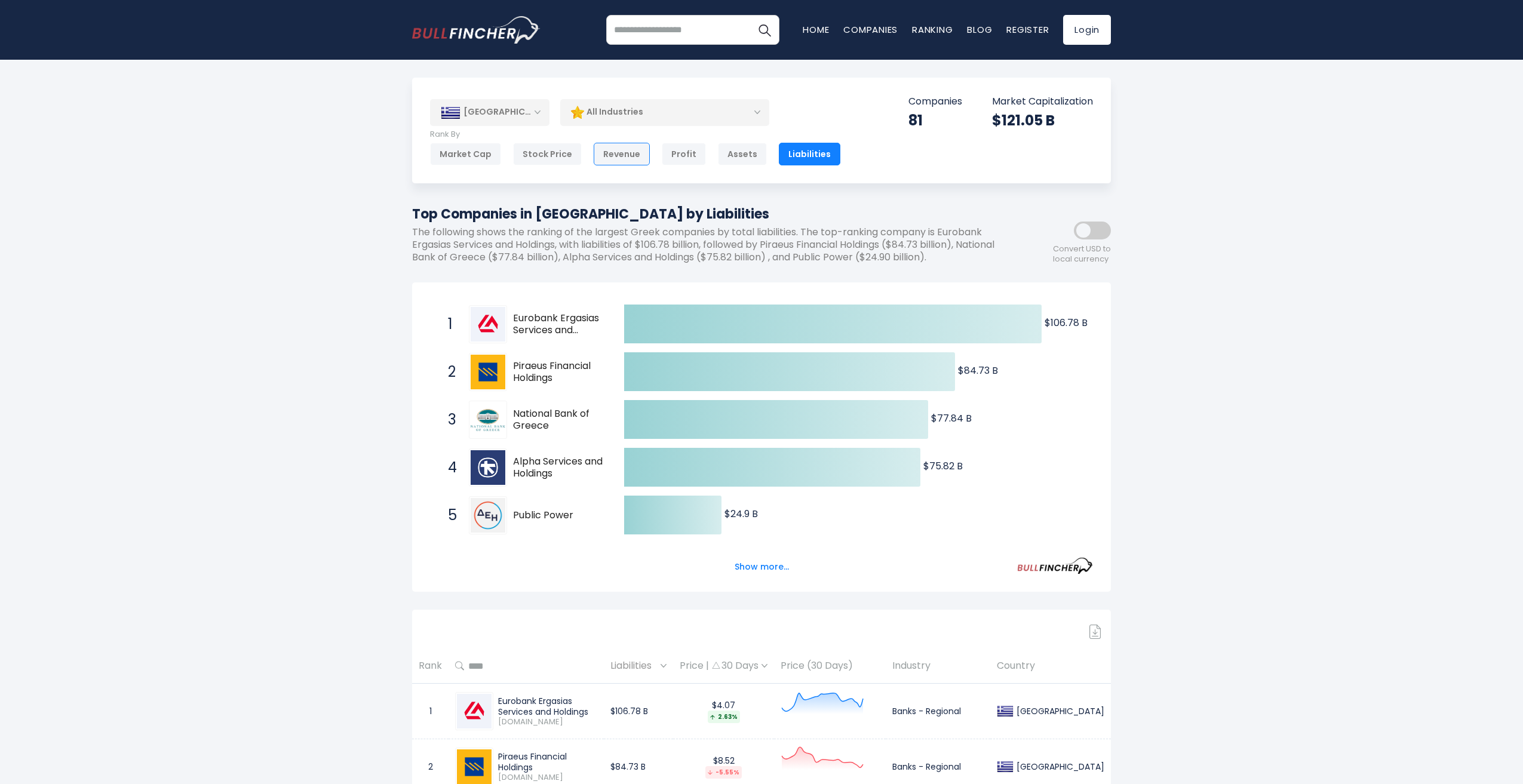
click at [608, 154] on div "Revenue" at bounding box center [621, 154] width 56 height 22
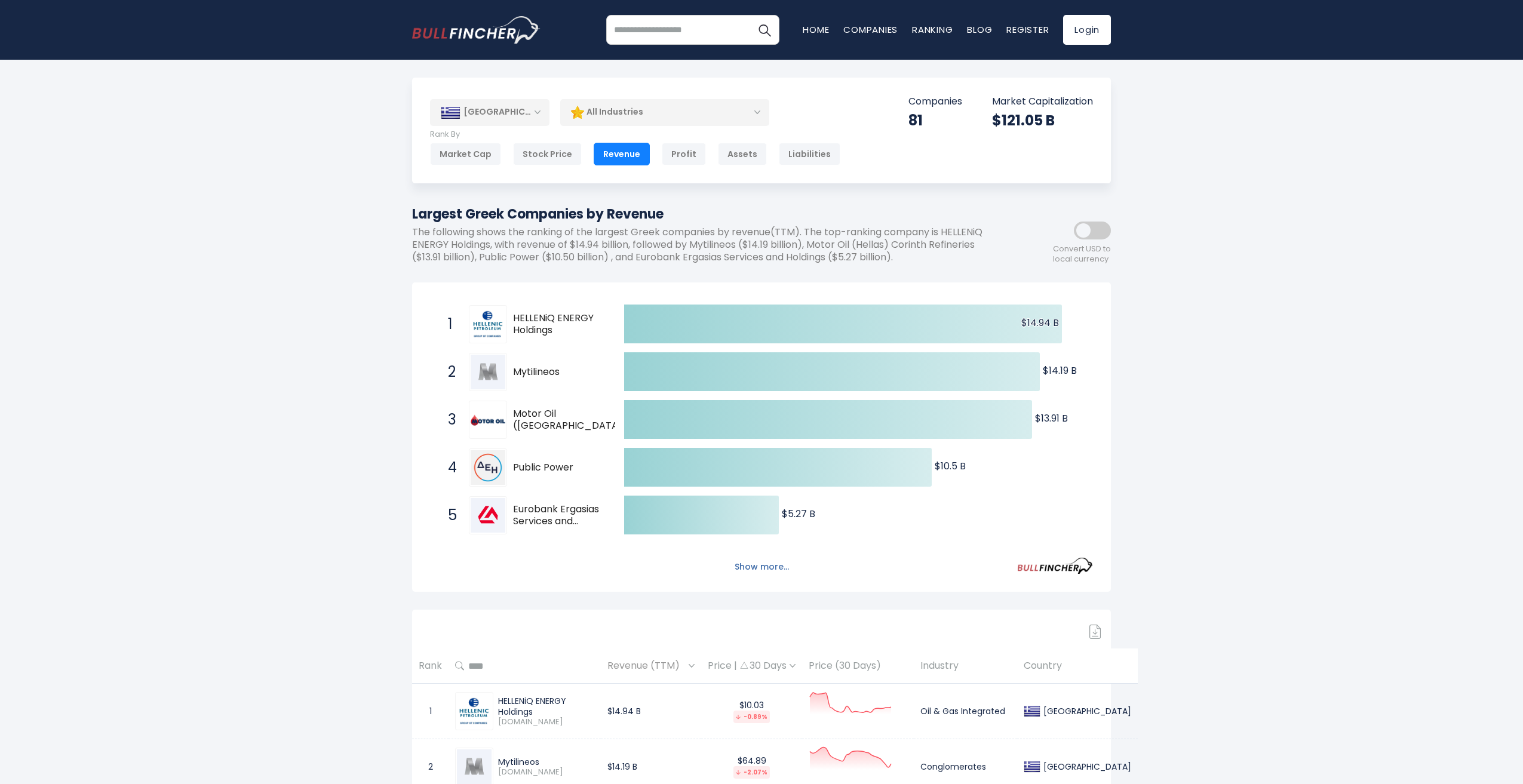
click at [780, 570] on button "Show more..." at bounding box center [761, 567] width 69 height 20
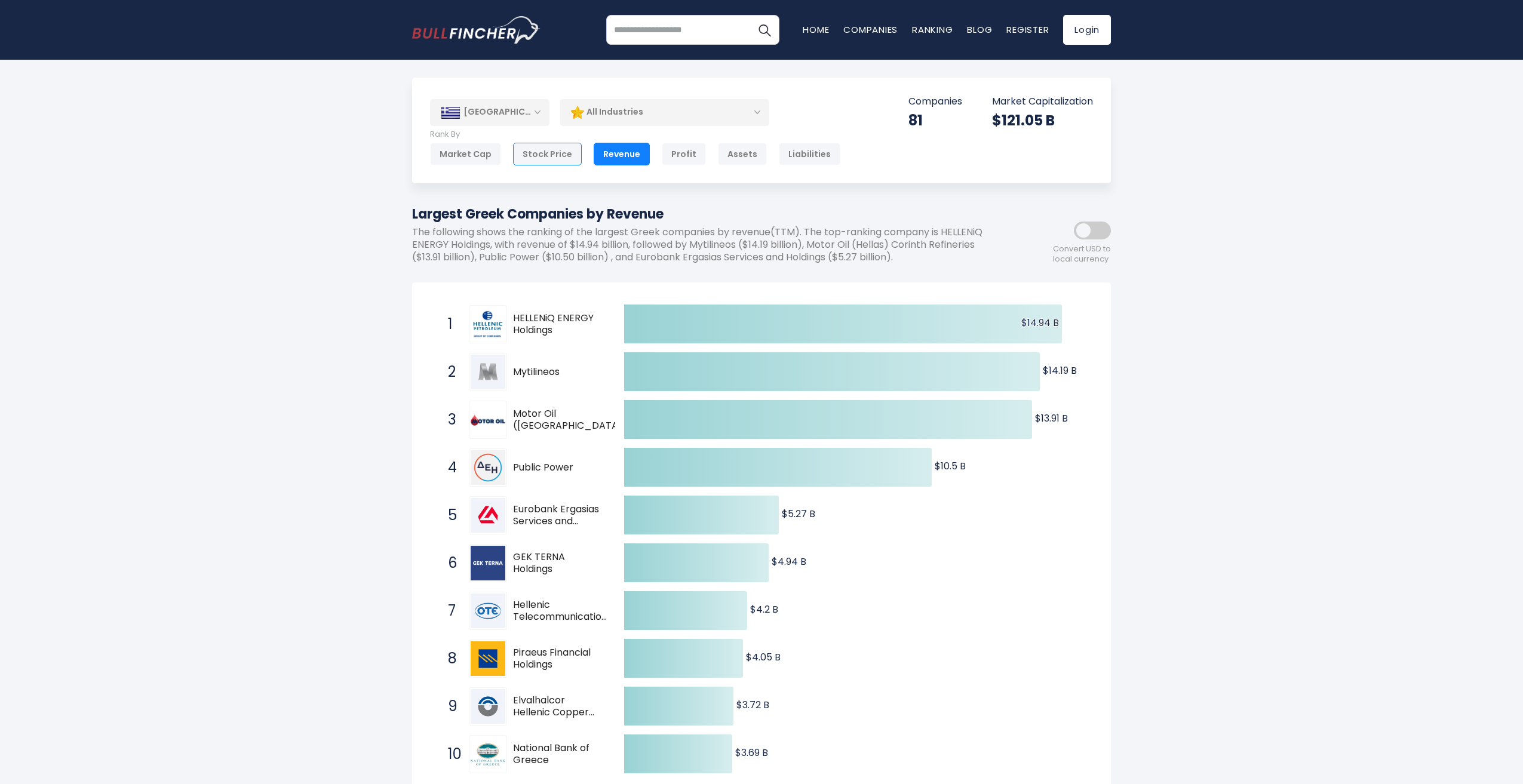
click at [536, 154] on div "Stock Price" at bounding box center [547, 154] width 69 height 22
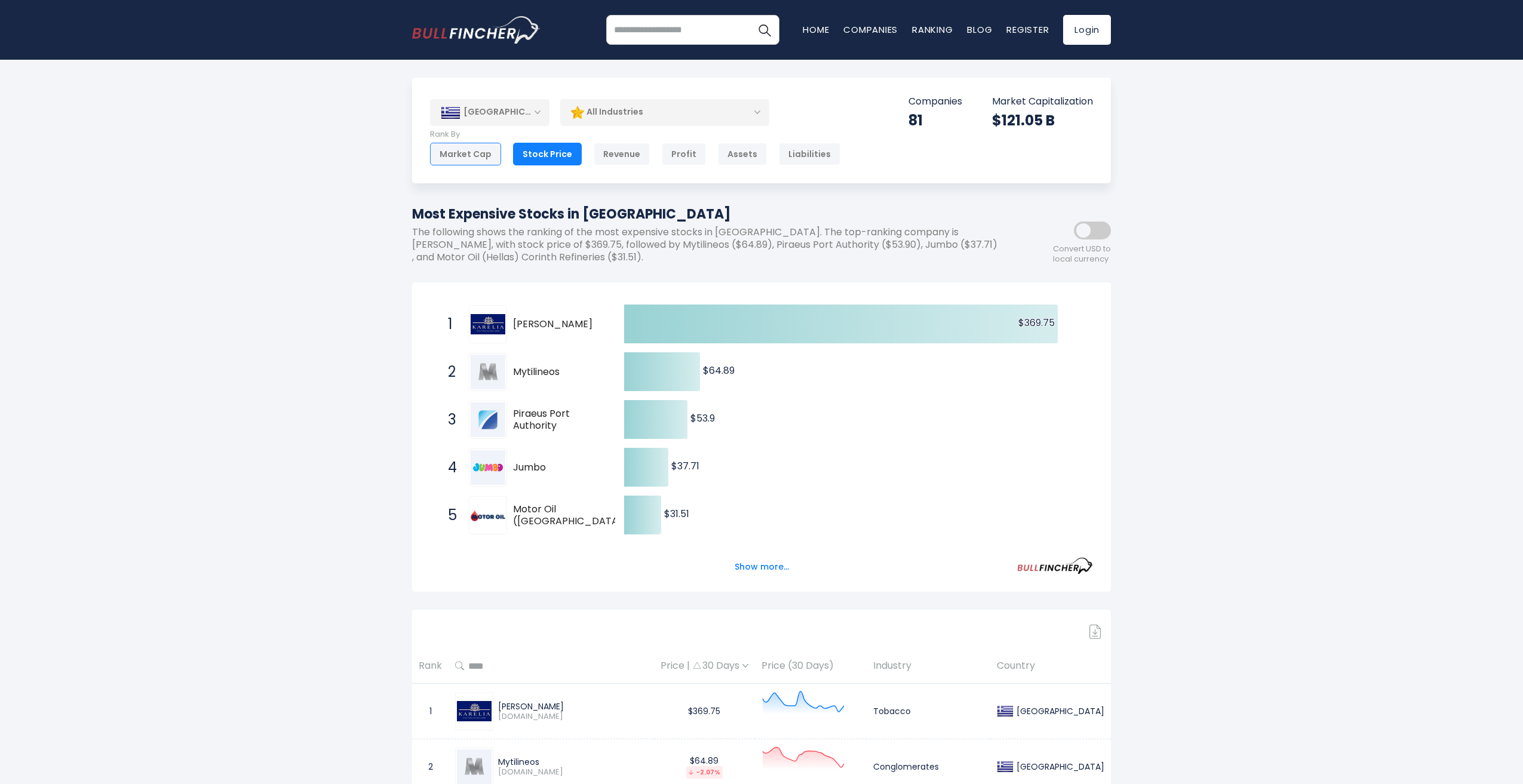
click at [465, 154] on div "Market Cap" at bounding box center [465, 154] width 71 height 22
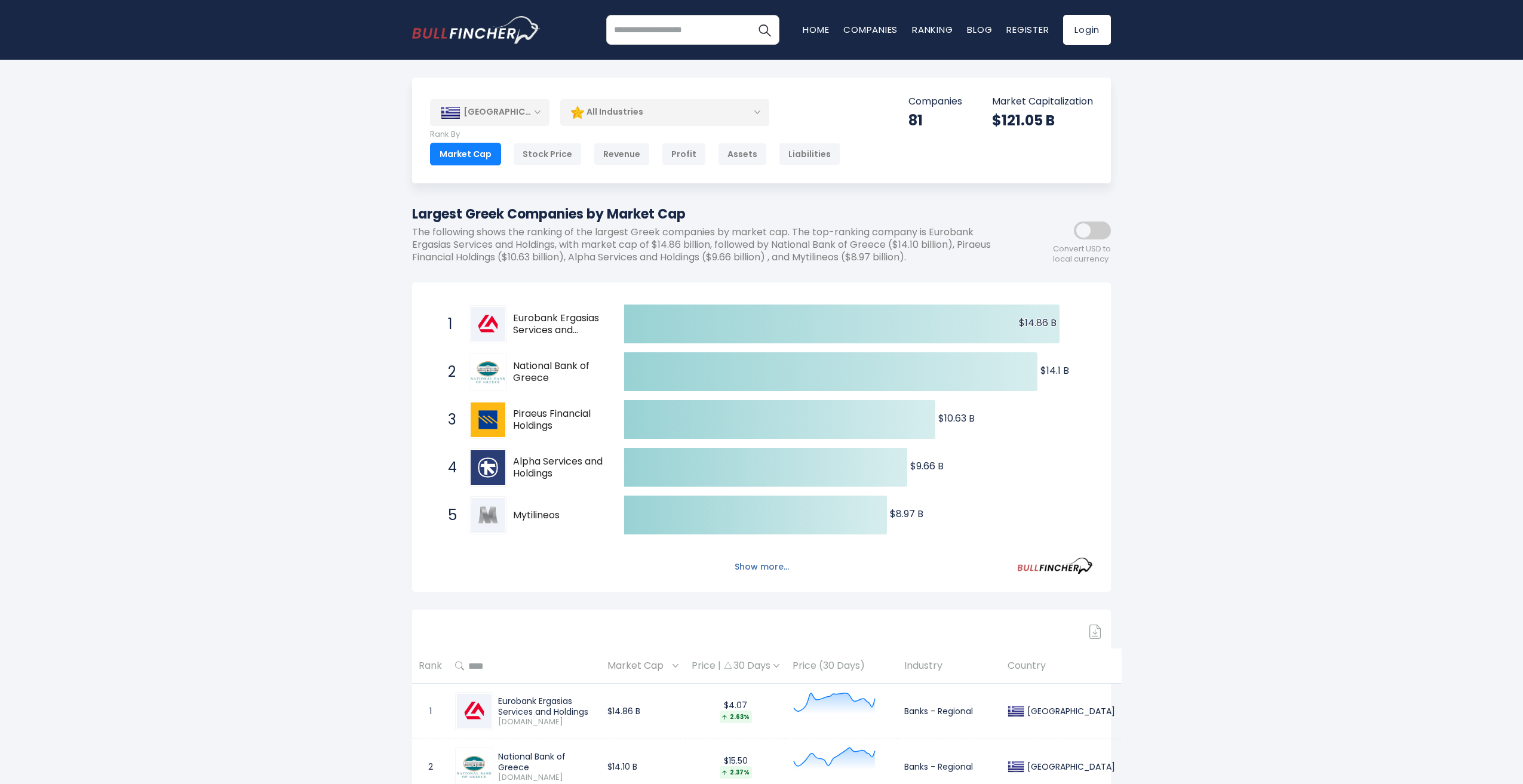
click at [770, 573] on button "Show more..." at bounding box center [761, 567] width 69 height 20
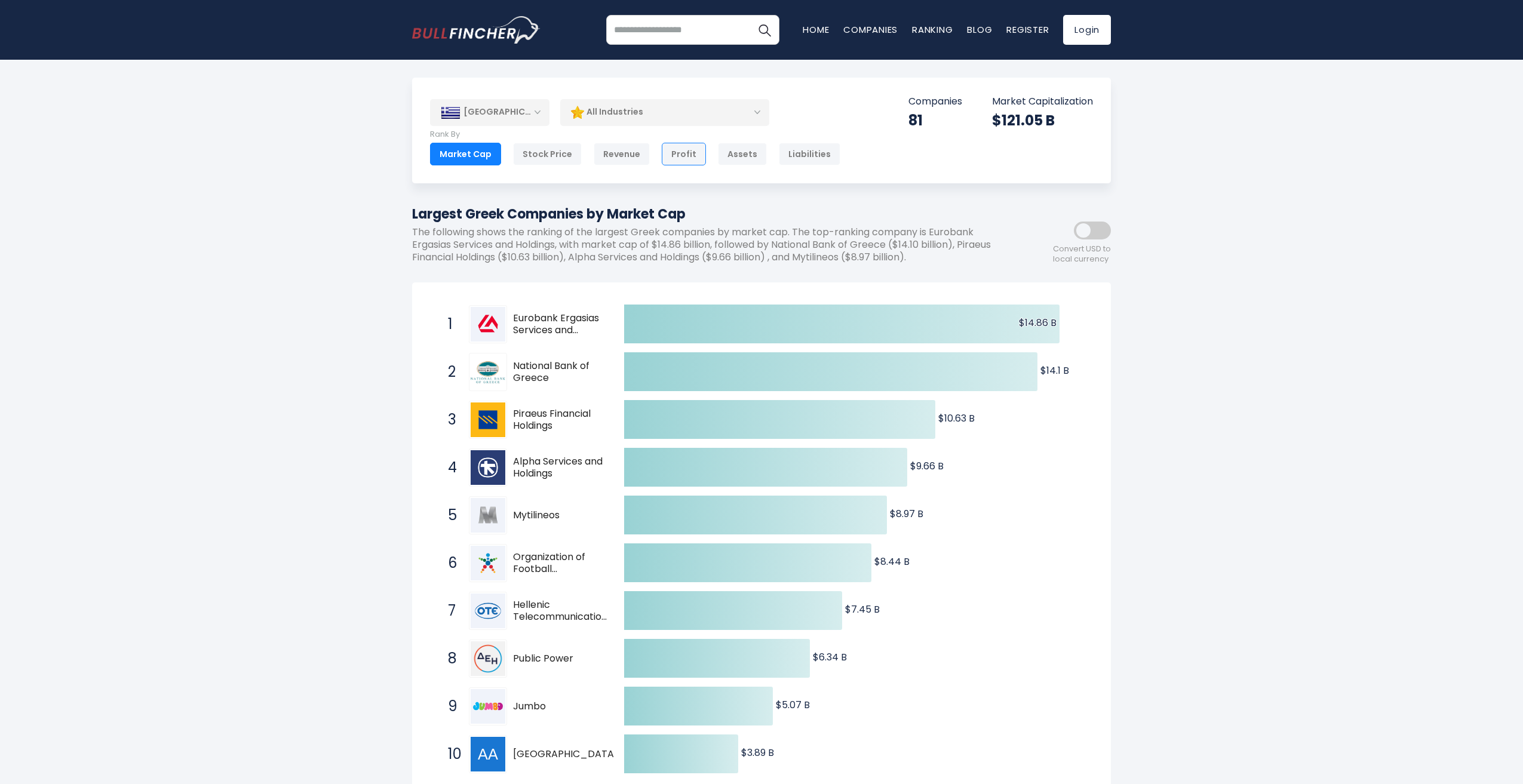
click at [679, 159] on div "Profit" at bounding box center [683, 154] width 44 height 22
